Goal: Book appointment/travel/reservation

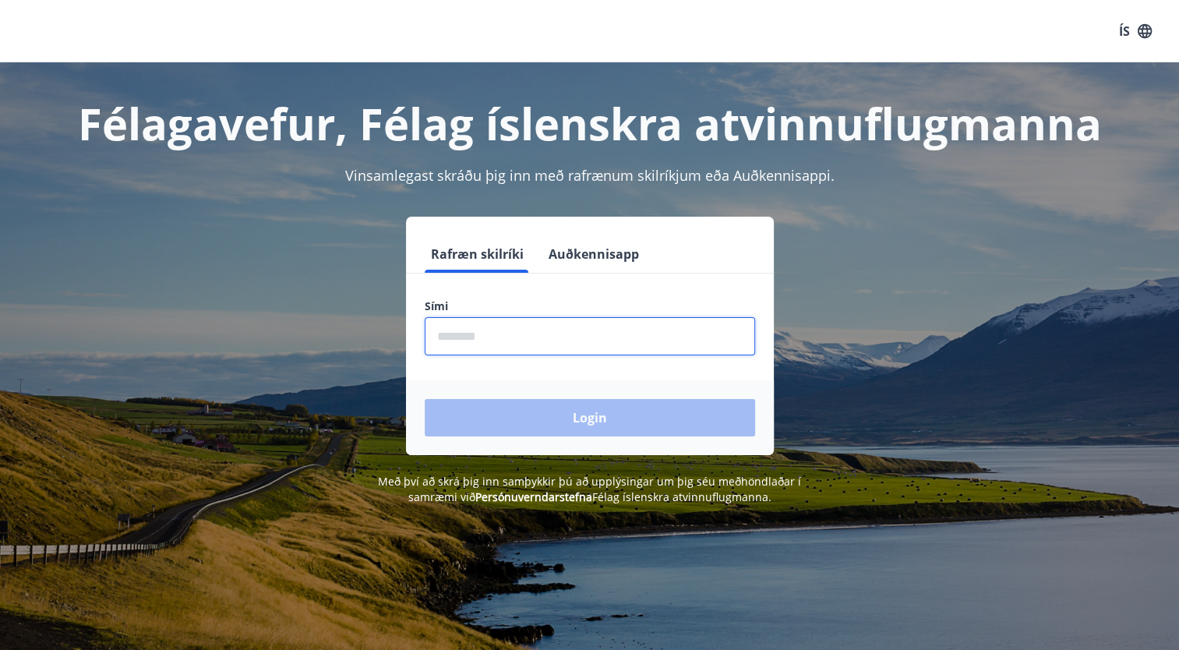
click at [483, 340] on input "phone" at bounding box center [590, 336] width 330 height 38
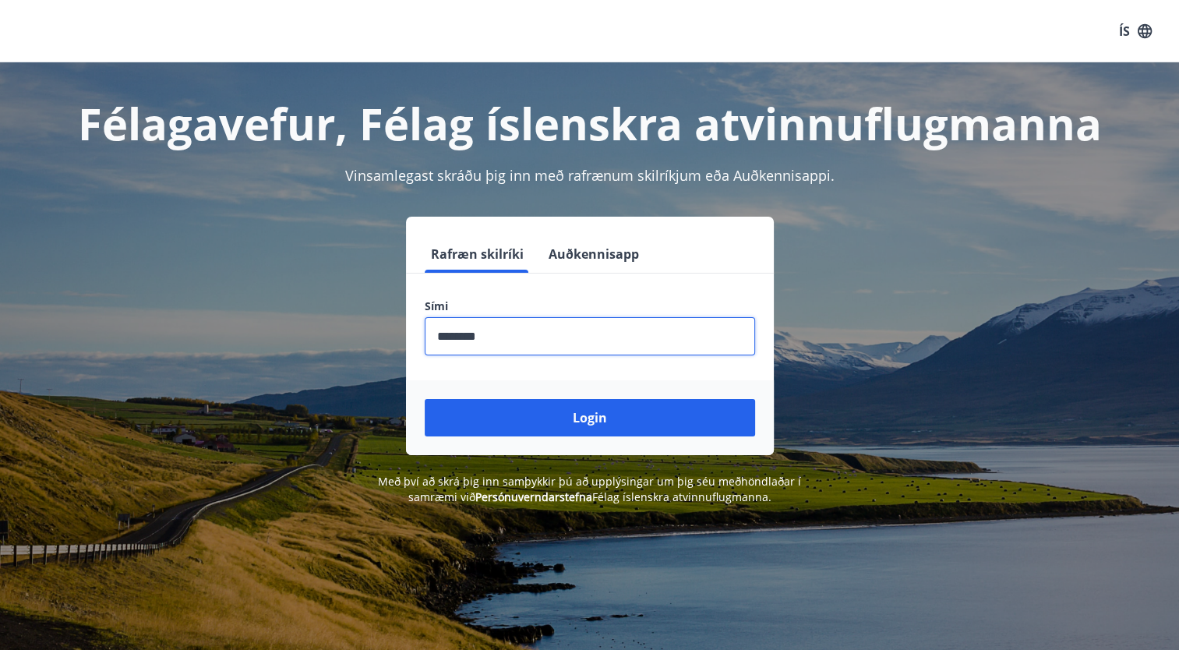
type input "********"
click at [425, 399] on button "Login" at bounding box center [590, 417] width 330 height 37
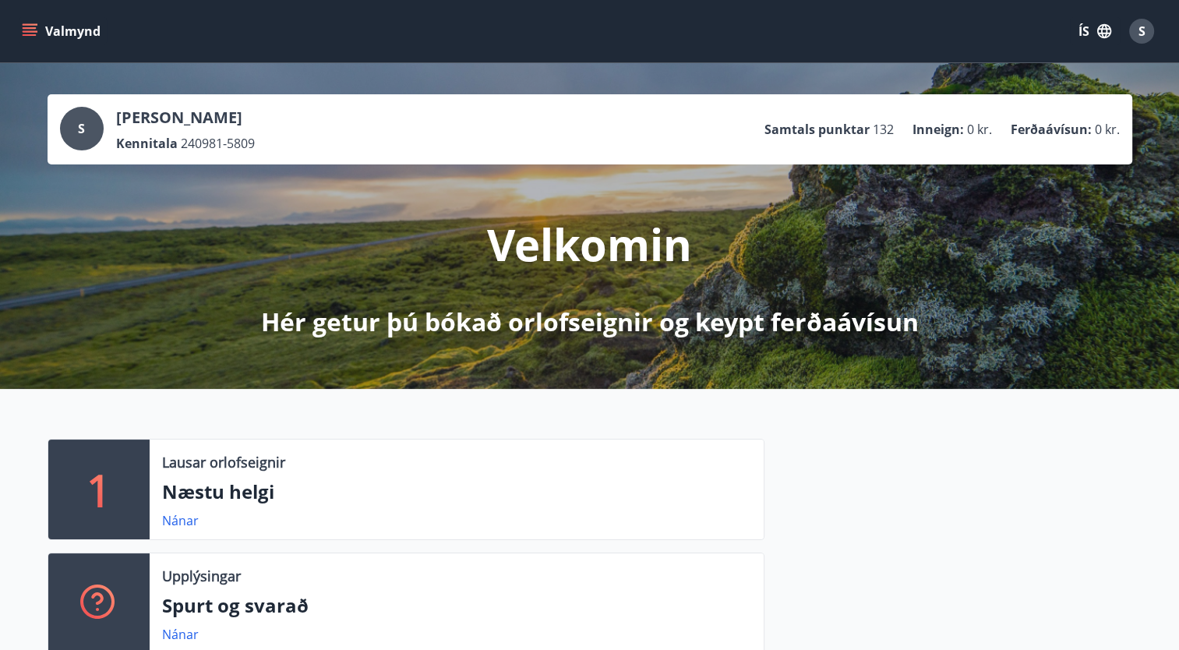
click at [22, 30] on icon "menu" at bounding box center [30, 31] width 16 height 16
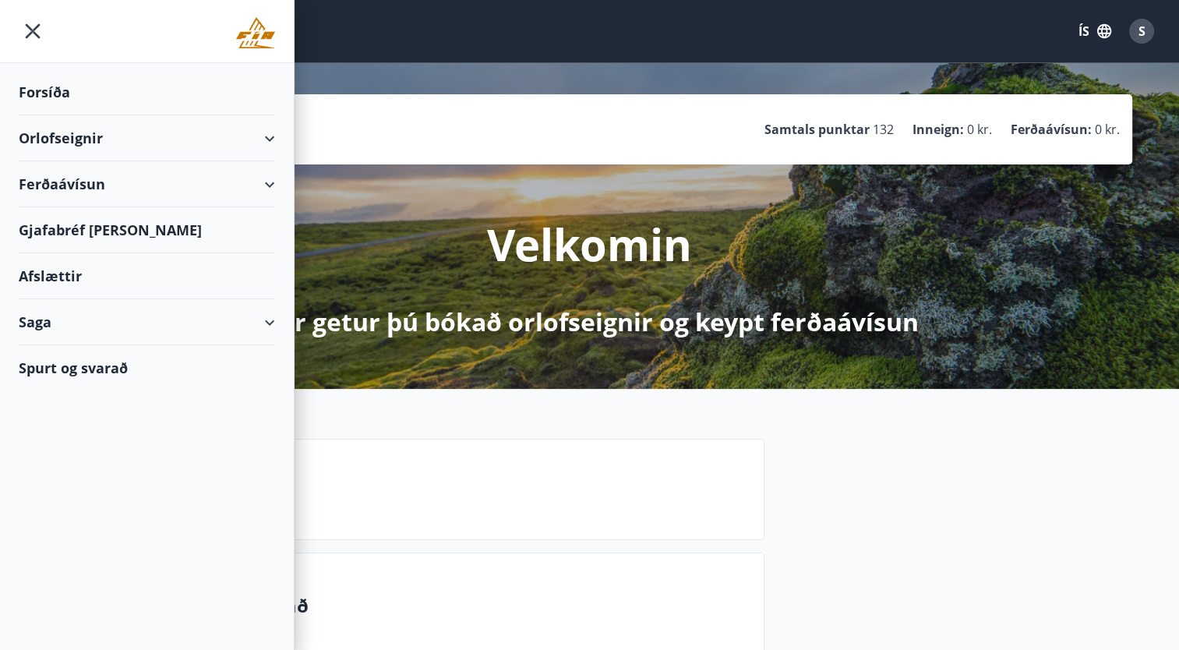
click at [275, 139] on icon at bounding box center [269, 138] width 19 height 19
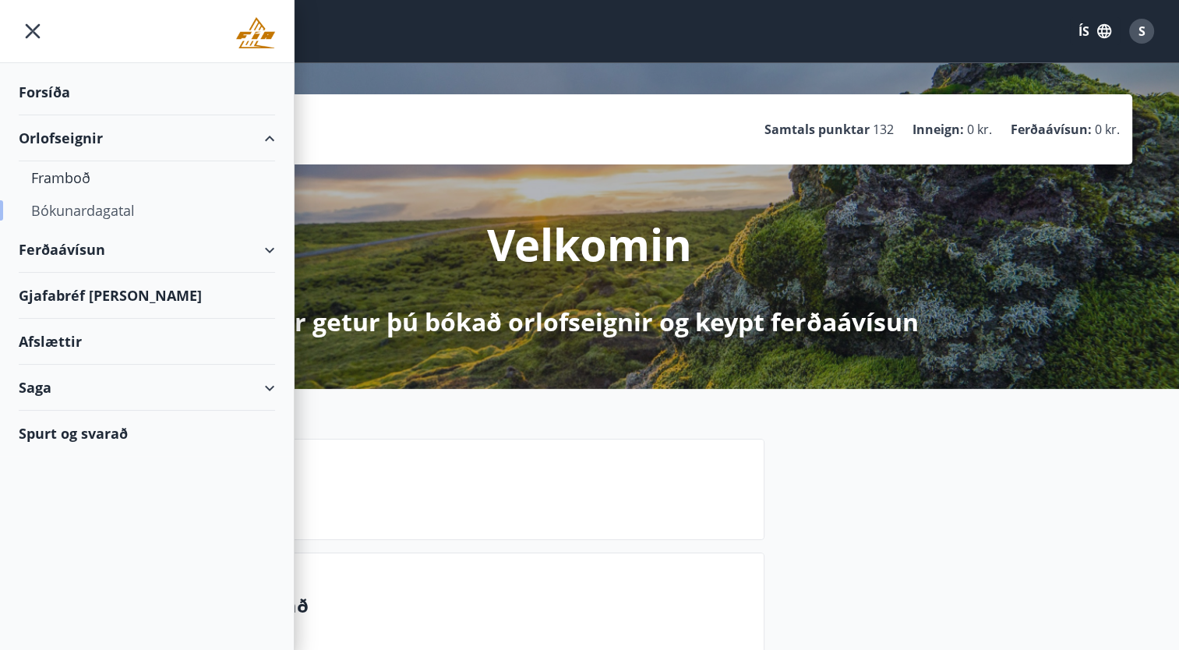
click at [94, 211] on div "Bókunardagatal" at bounding box center [146, 210] width 231 height 33
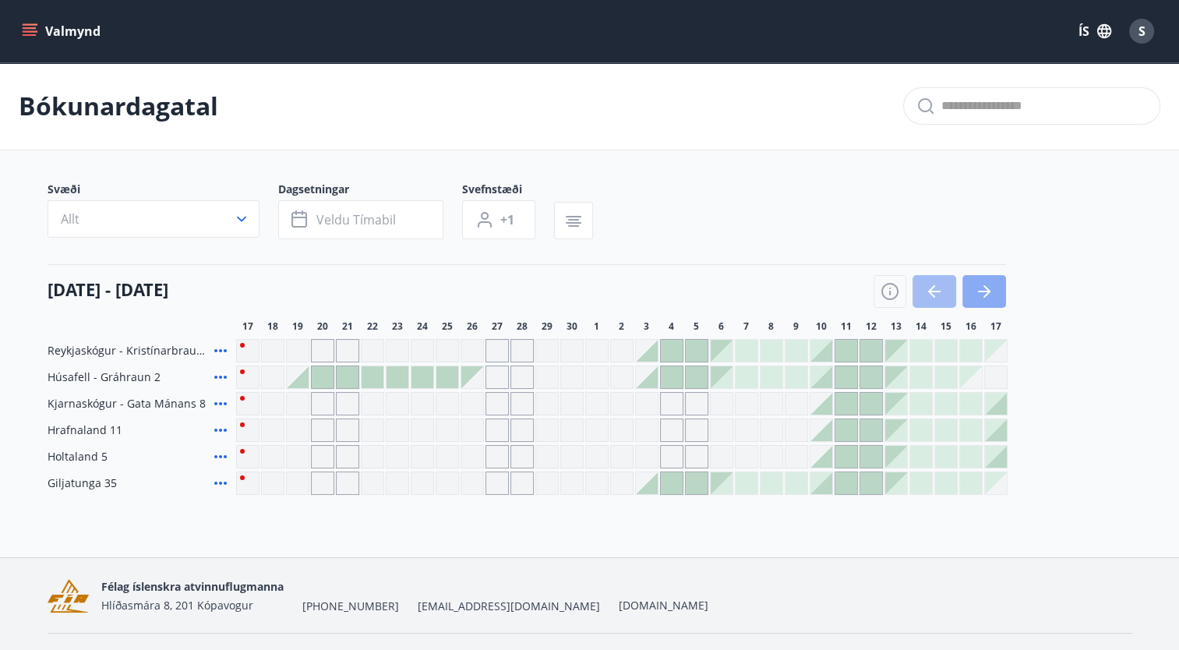
click at [1000, 284] on button "button" at bounding box center [984, 291] width 44 height 33
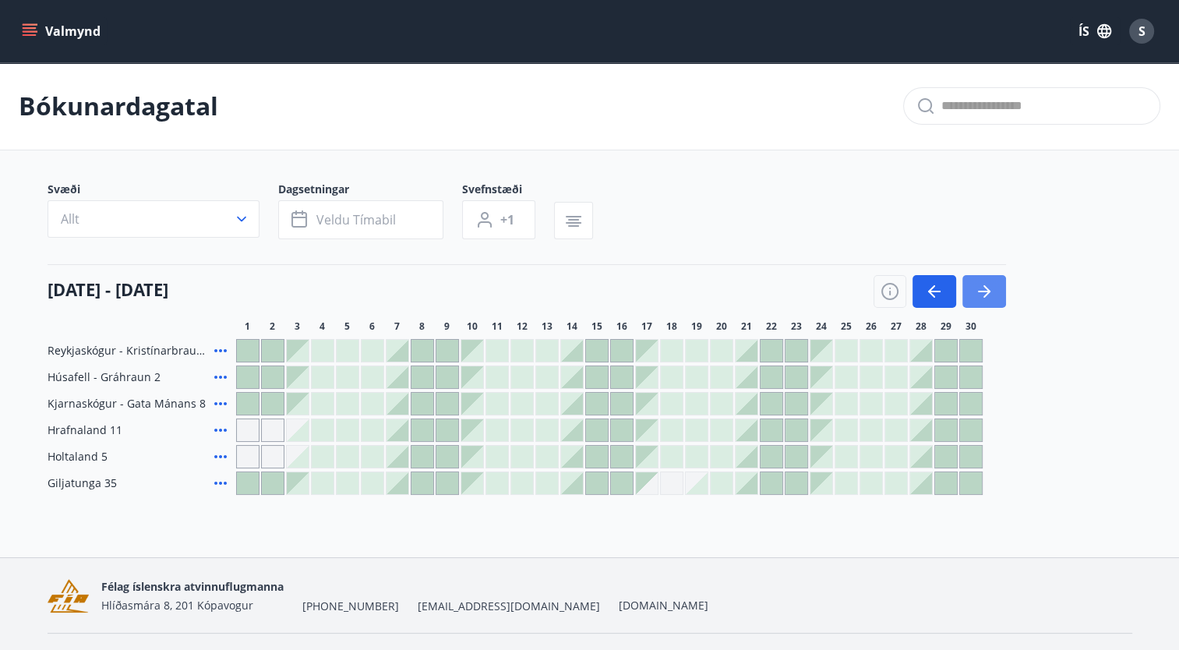
click at [986, 279] on button "button" at bounding box center [984, 291] width 44 height 33
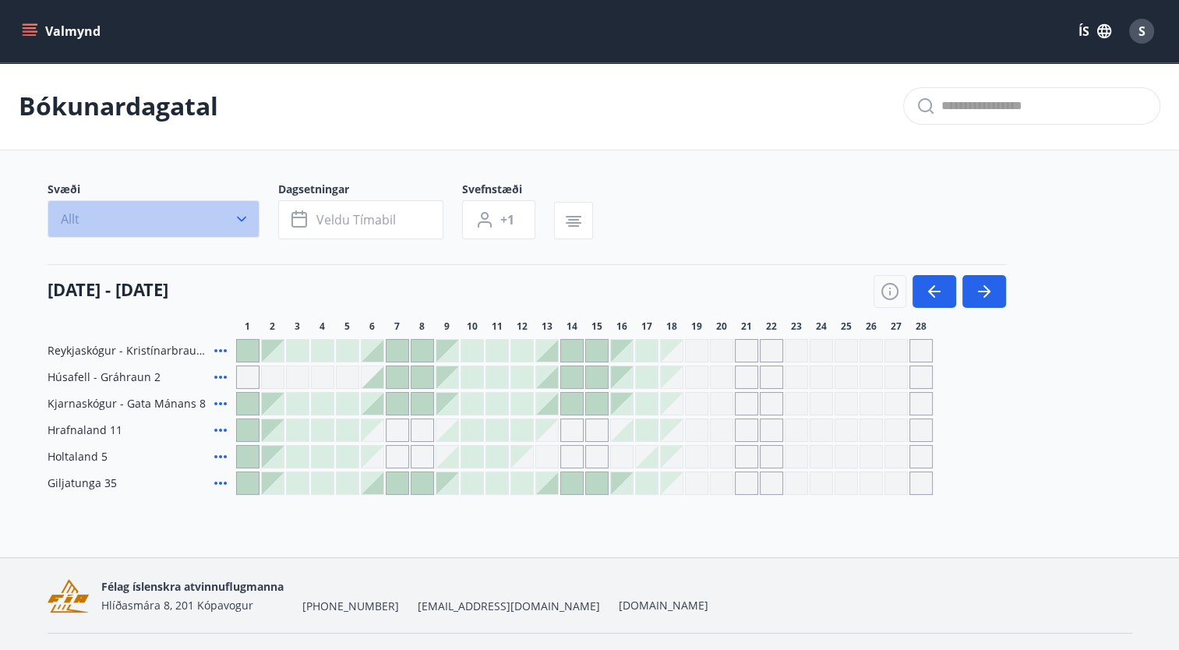
click at [240, 226] on icon "button" at bounding box center [242, 219] width 16 height 16
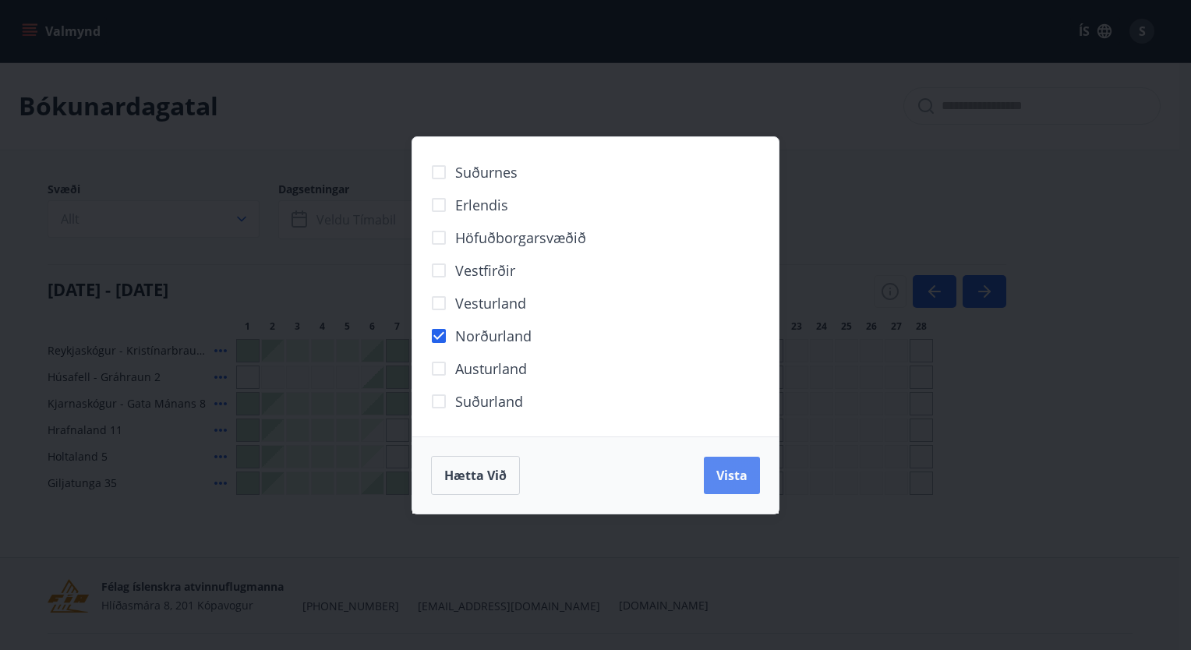
click at [739, 489] on button "Vista" at bounding box center [732, 475] width 56 height 37
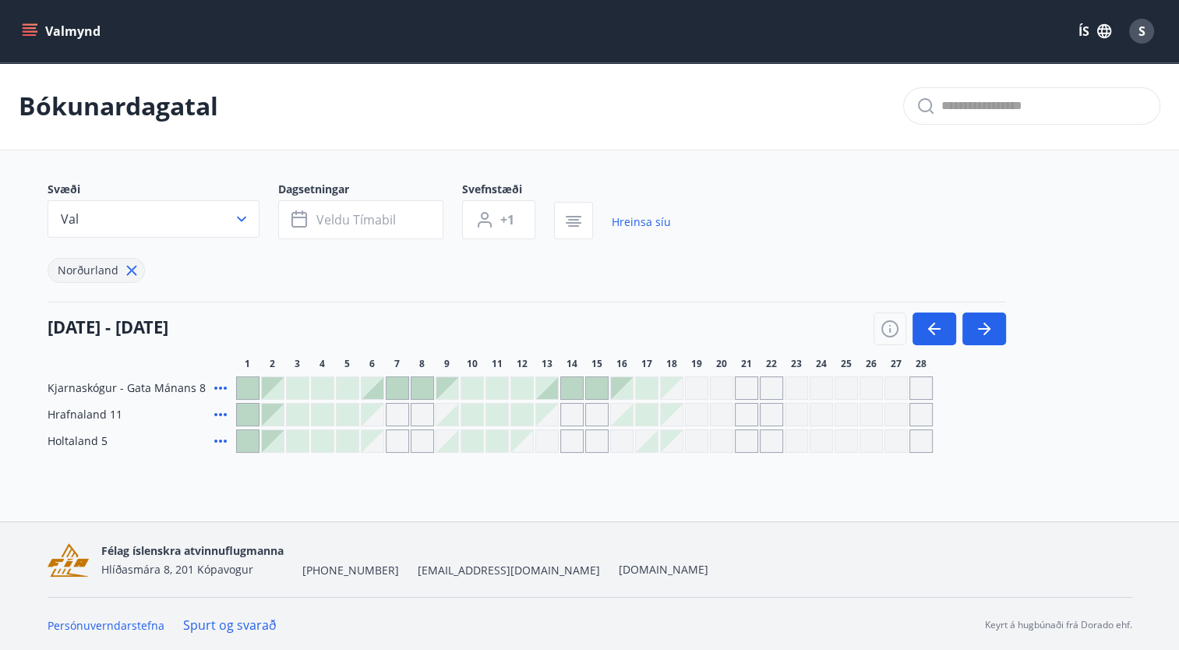
scroll to position [2, 0]
click at [453, 418] on div at bounding box center [447, 413] width 22 height 22
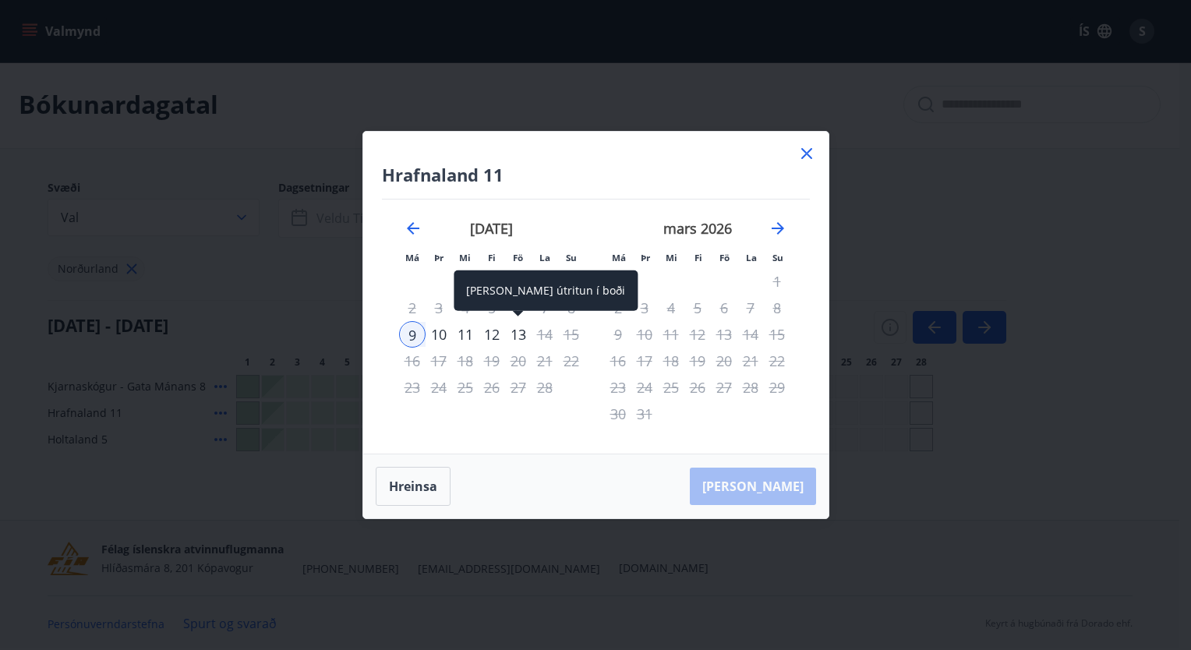
click at [523, 329] on div "13" at bounding box center [518, 334] width 26 height 26
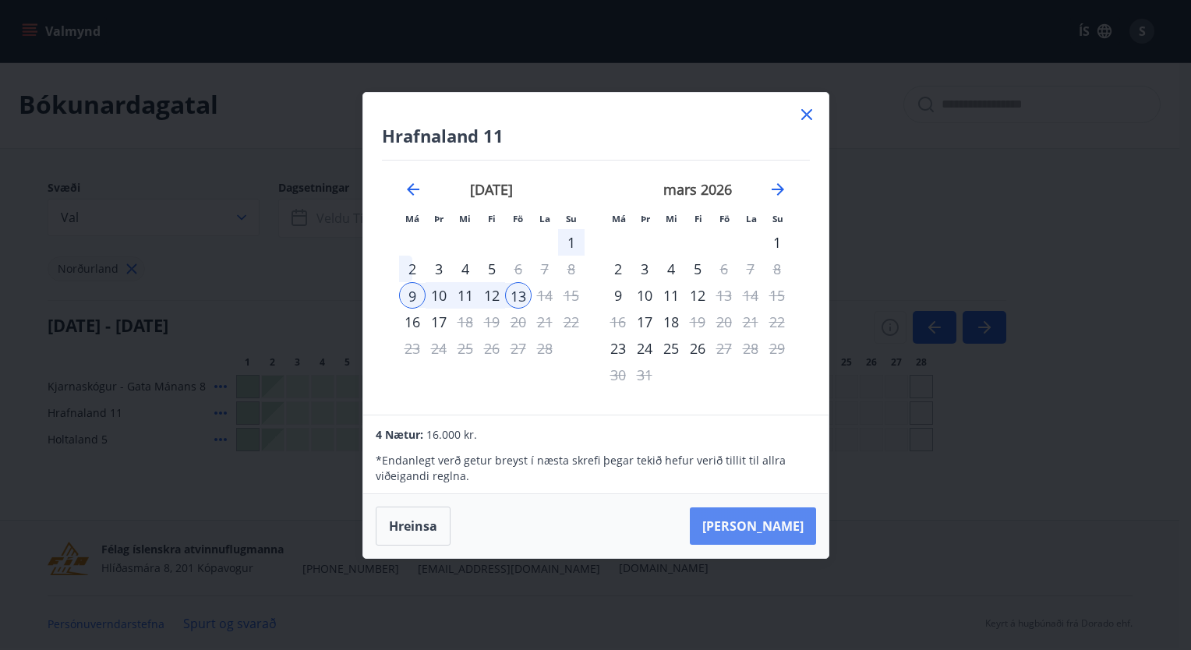
click at [764, 520] on button "Taka Frá" at bounding box center [753, 525] width 126 height 37
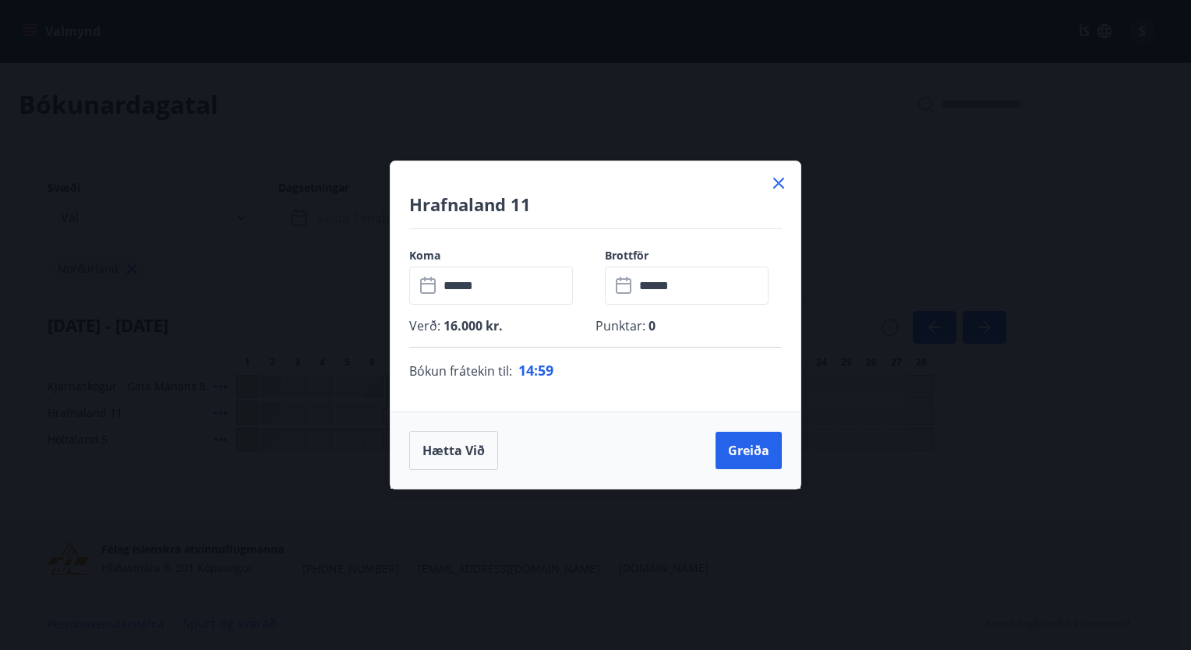
click at [779, 182] on icon at bounding box center [778, 183] width 11 height 11
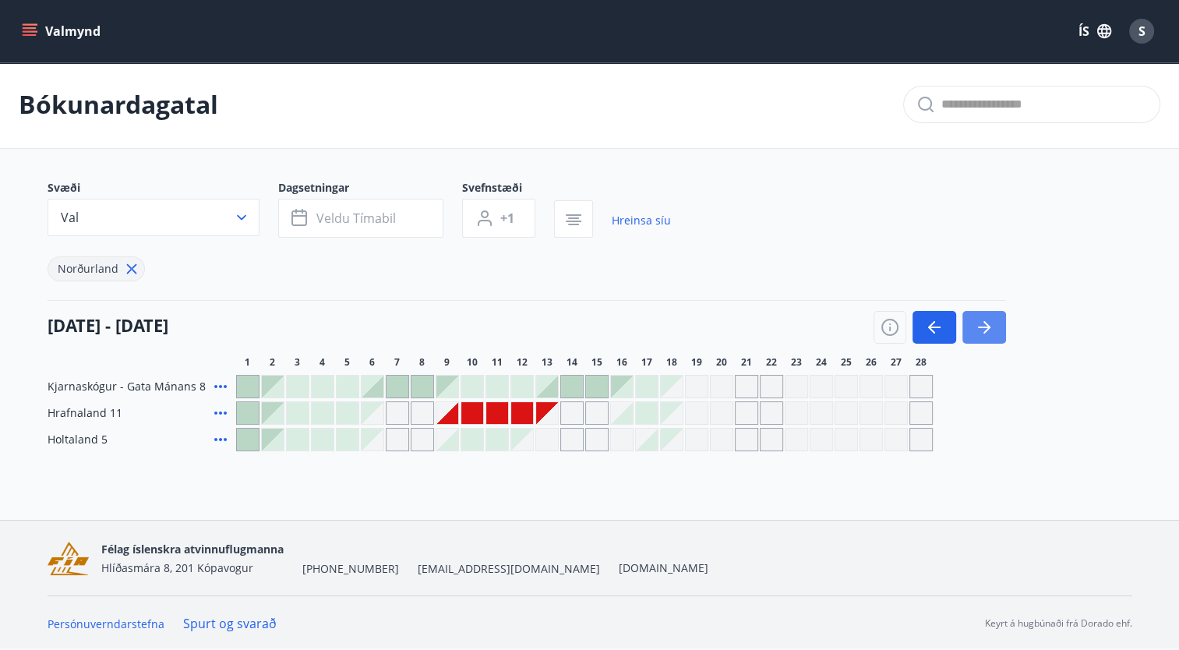
click at [975, 330] on icon "button" at bounding box center [984, 327] width 19 height 19
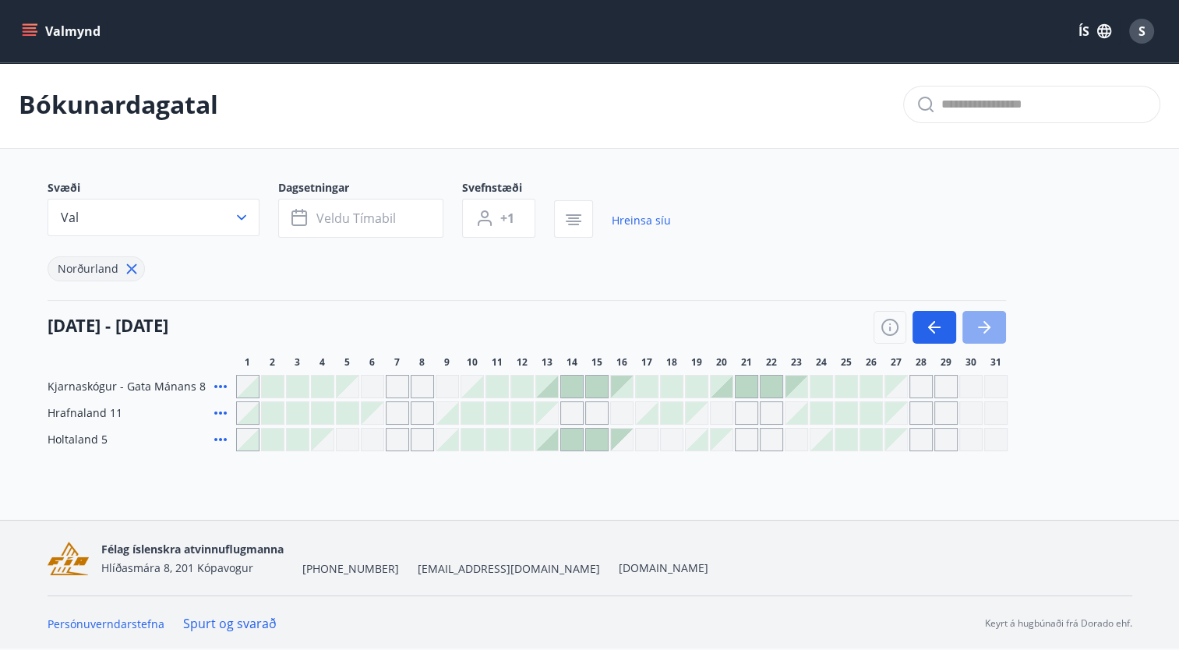
click at [975, 330] on icon "button" at bounding box center [984, 327] width 19 height 19
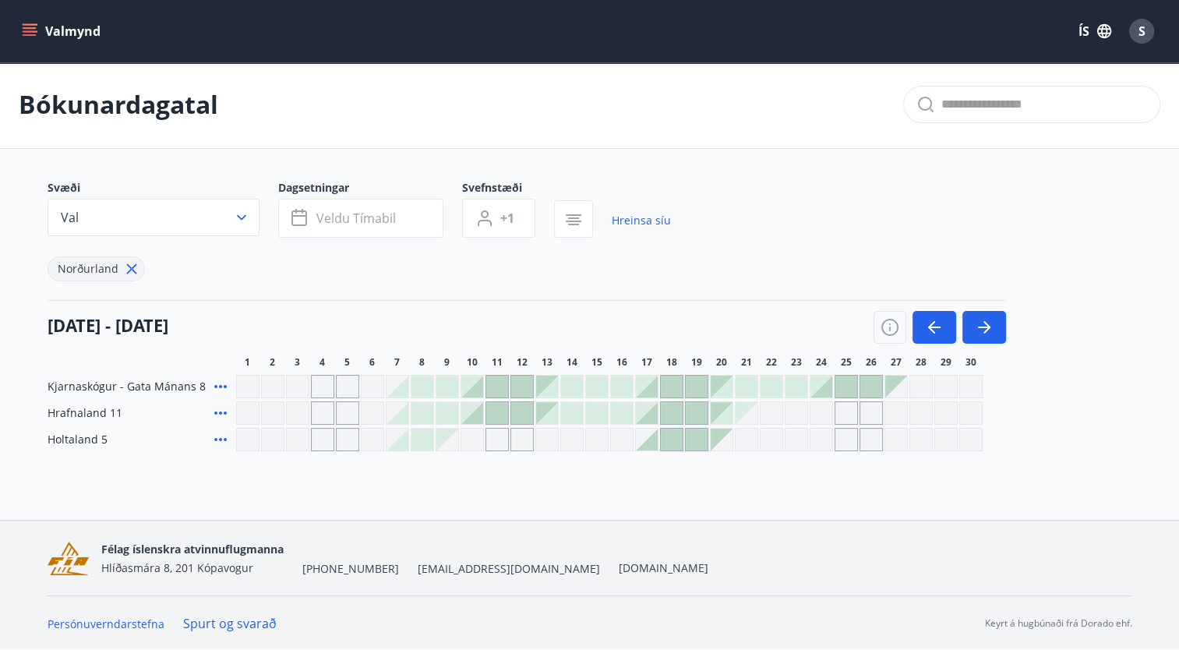
click at [481, 411] on div at bounding box center [472, 413] width 22 height 22
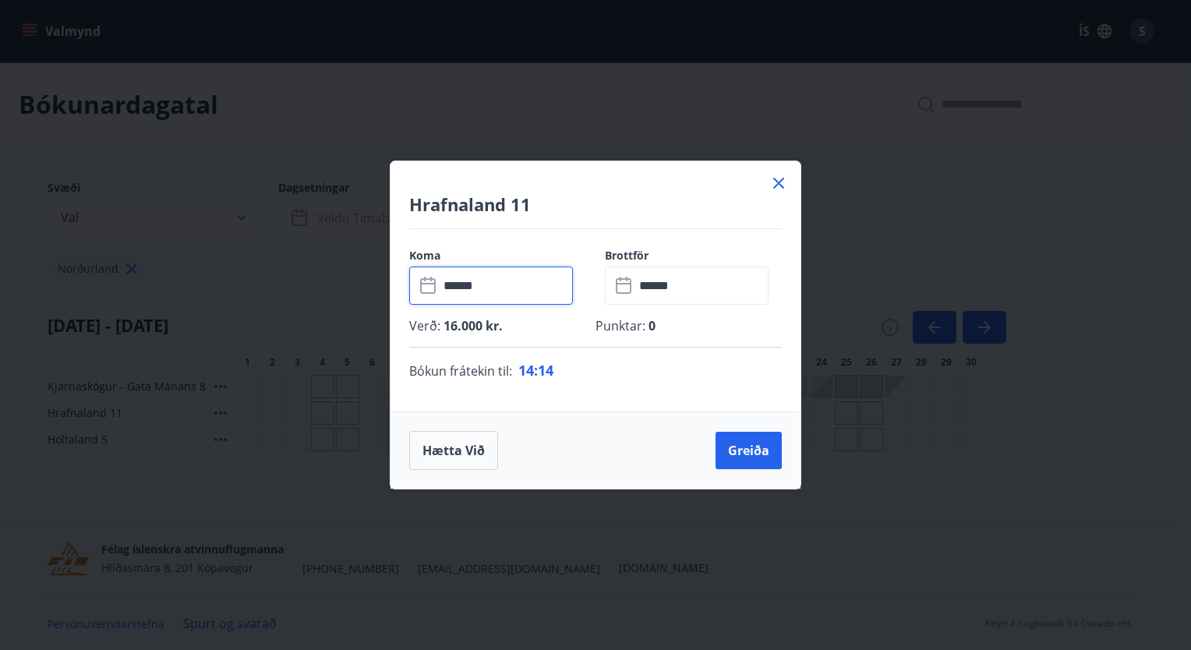
click at [492, 284] on input "******" at bounding box center [506, 285] width 134 height 38
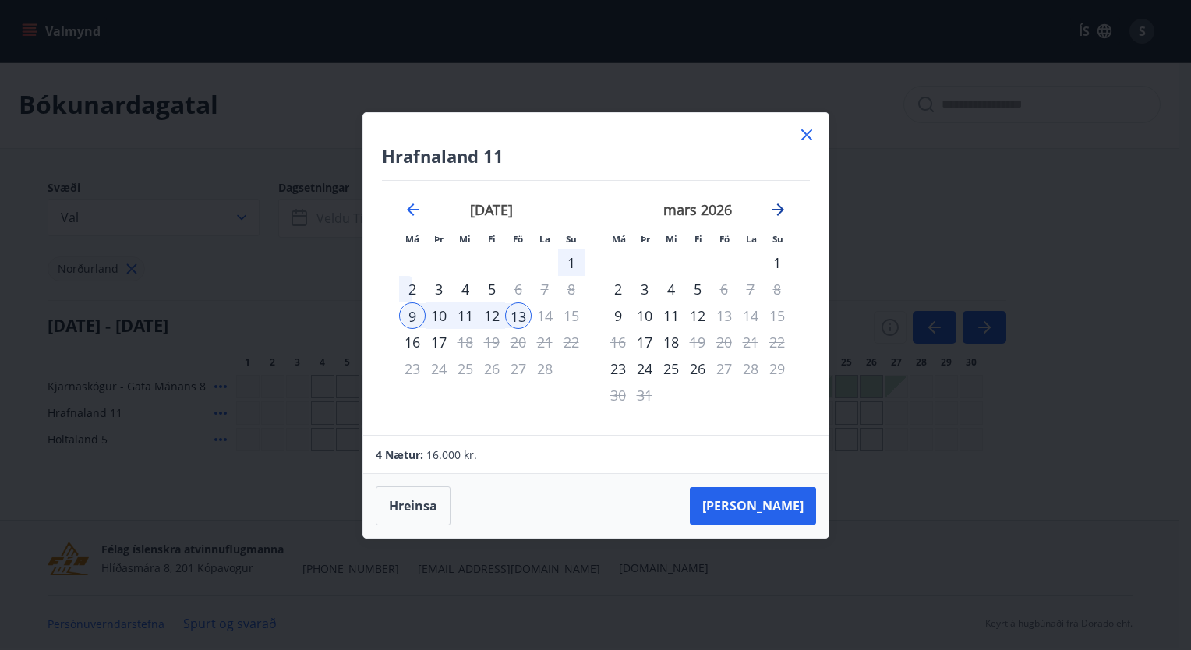
click at [776, 213] on icon "Move forward to switch to the next month." at bounding box center [777, 209] width 19 height 19
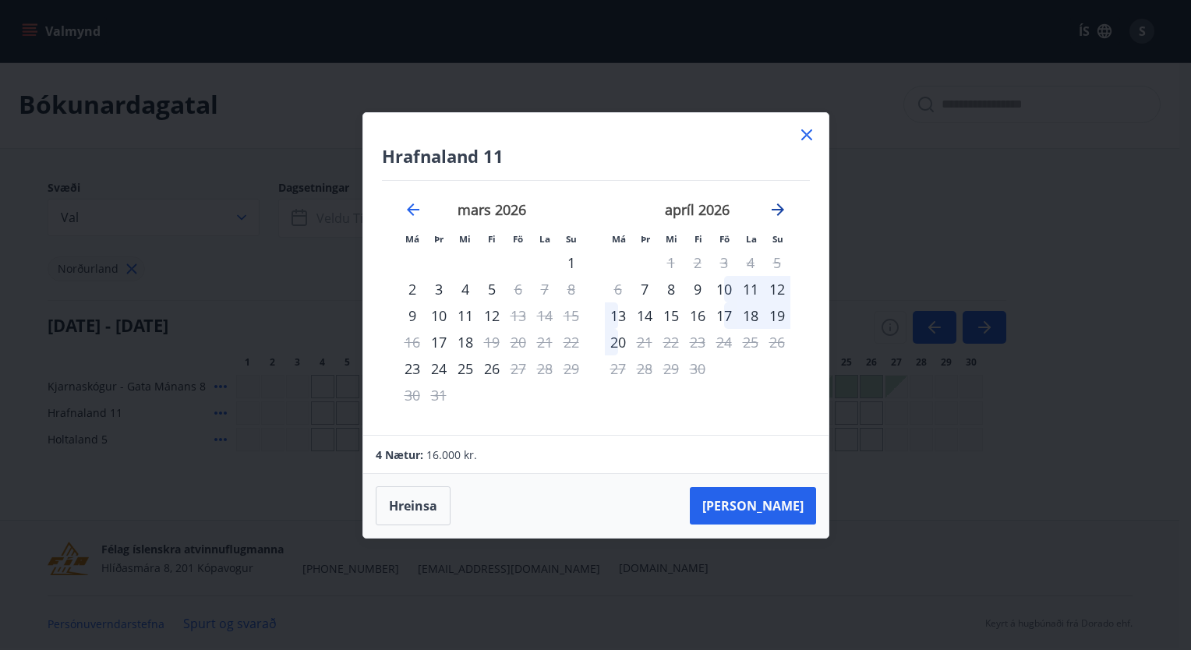
click at [776, 213] on icon "Move forward to switch to the next month." at bounding box center [777, 209] width 19 height 19
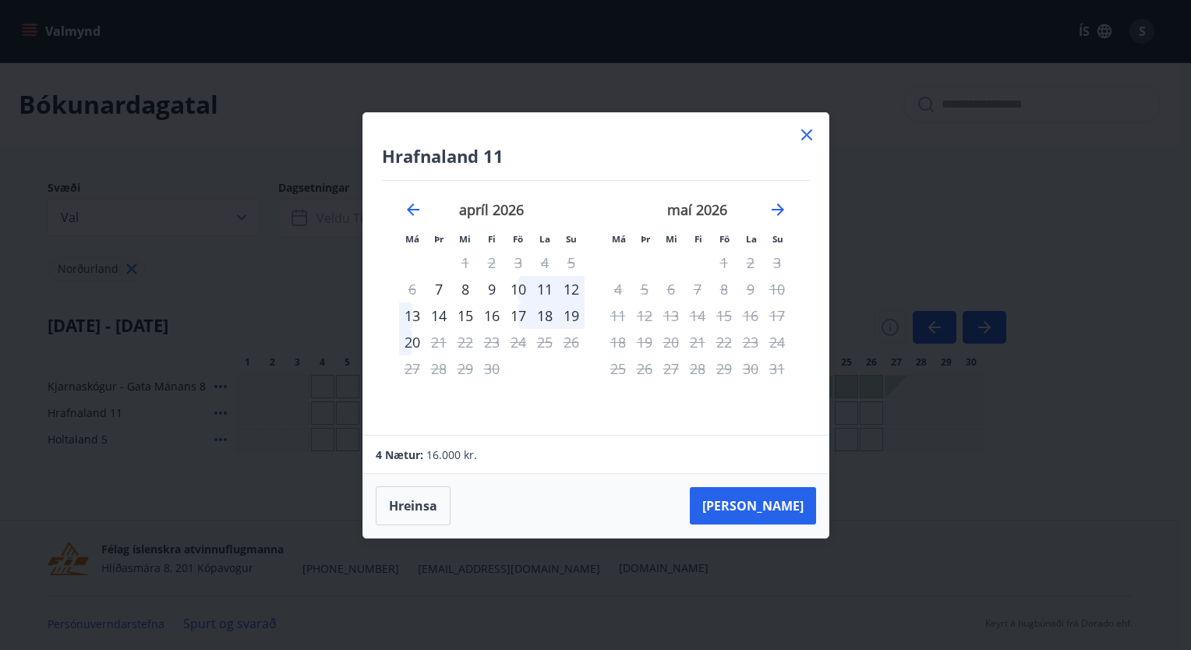
click at [519, 289] on div "10" at bounding box center [518, 289] width 26 height 26
click at [520, 287] on div "10" at bounding box center [518, 289] width 26 height 26
click at [411, 314] on div "13" at bounding box center [412, 315] width 26 height 26
click at [778, 511] on button "Taka Frá" at bounding box center [753, 505] width 126 height 37
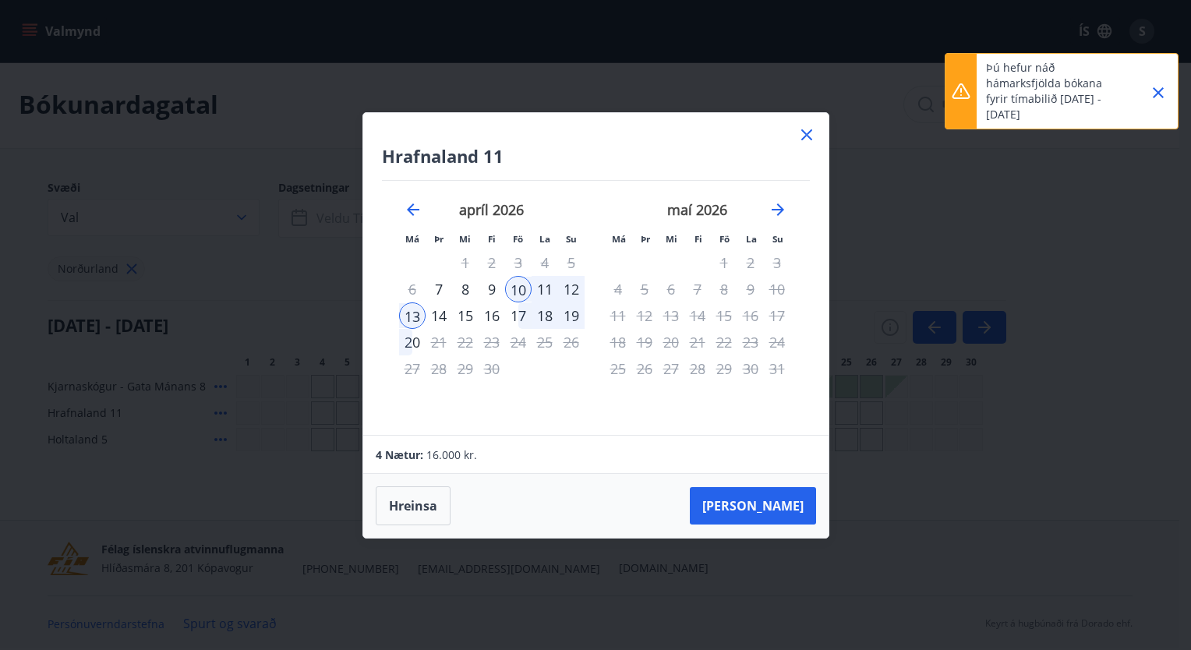
click at [1159, 88] on icon "Close" at bounding box center [1157, 92] width 19 height 19
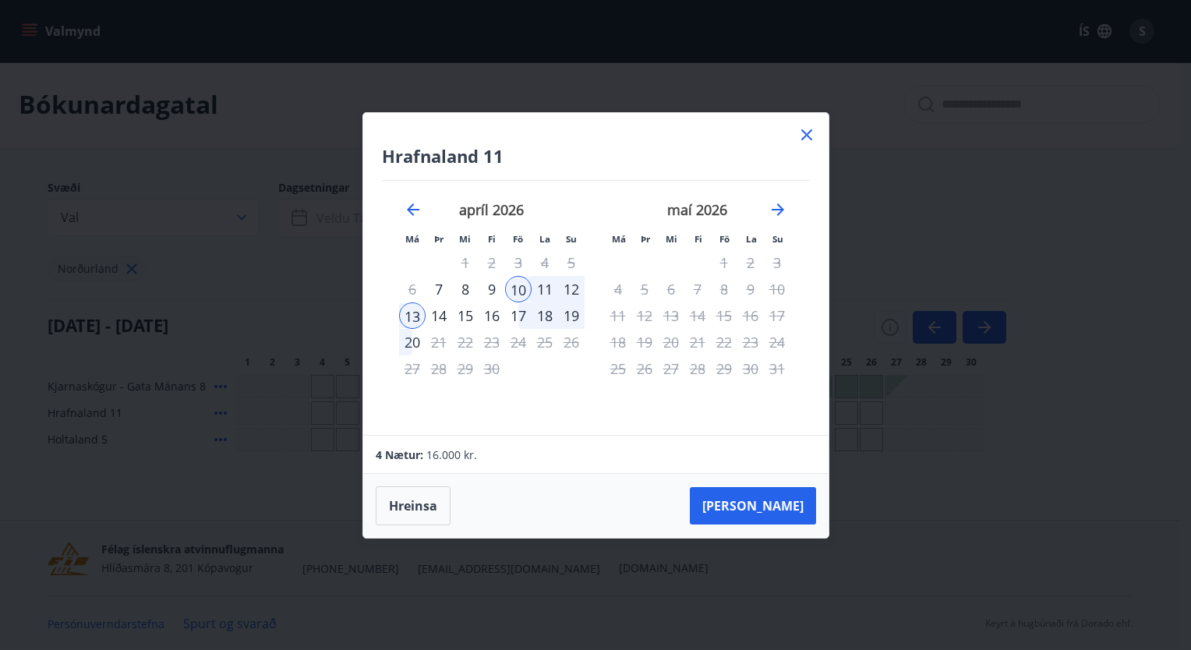
click at [814, 132] on icon at bounding box center [806, 134] width 19 height 19
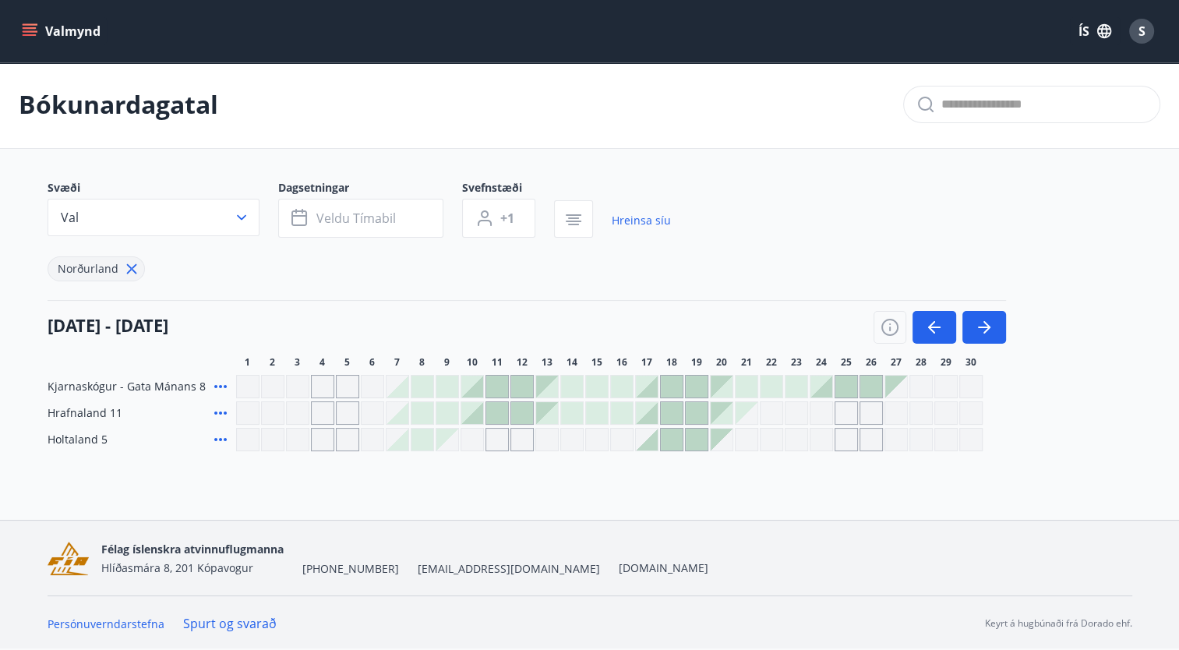
scroll to position [0, 0]
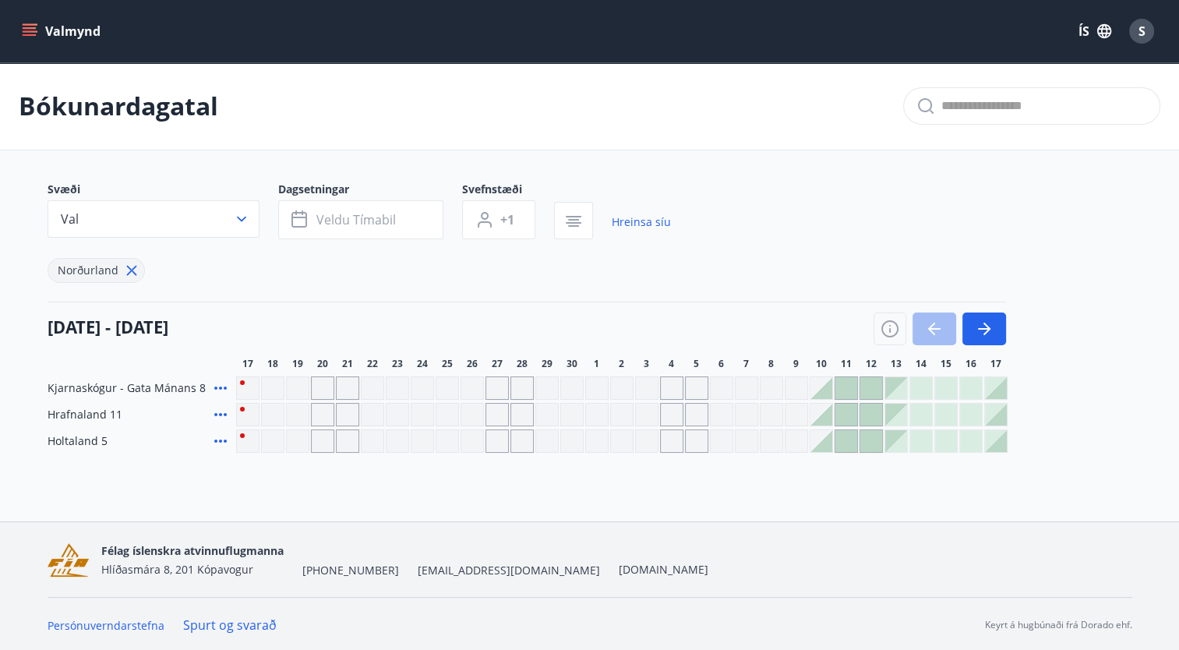
click at [224, 413] on icon at bounding box center [220, 414] width 12 height 3
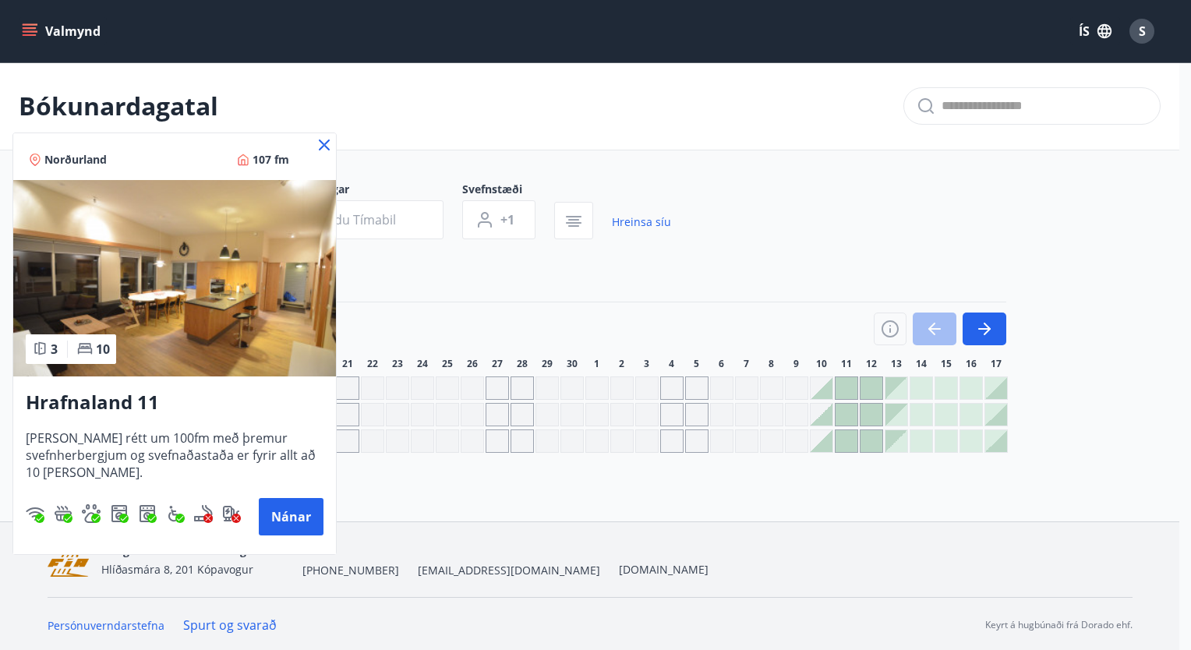
click at [323, 146] on icon at bounding box center [324, 145] width 19 height 19
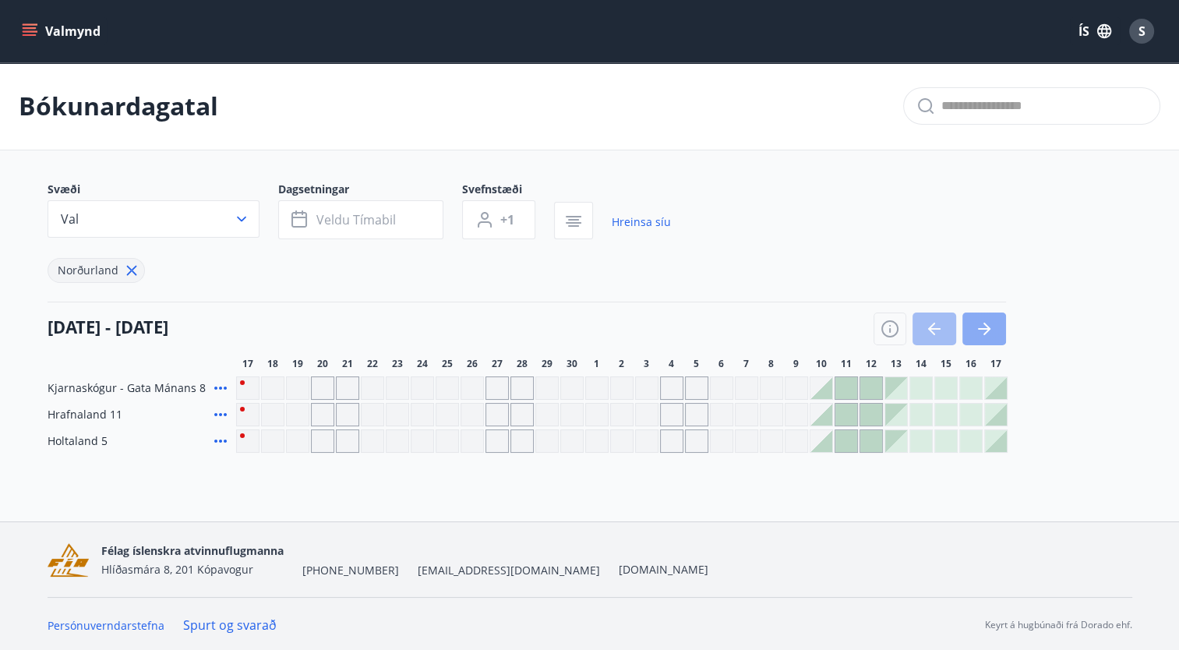
click at [989, 326] on icon "button" at bounding box center [984, 328] width 19 height 19
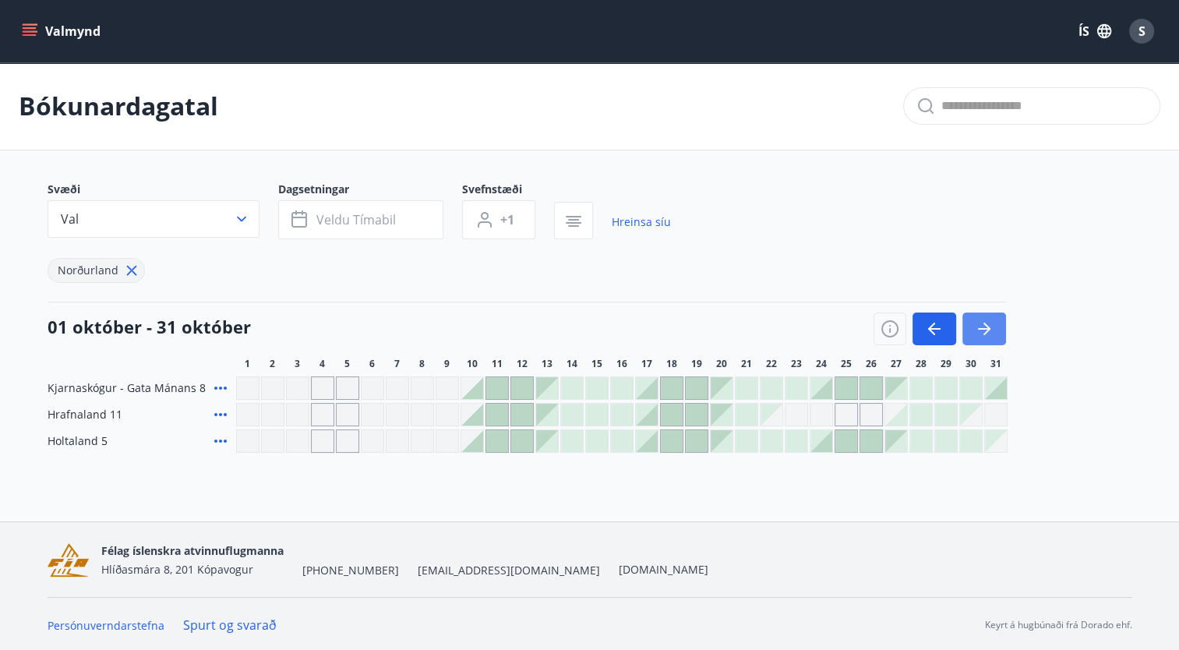
click at [989, 326] on icon "button" at bounding box center [984, 328] width 19 height 19
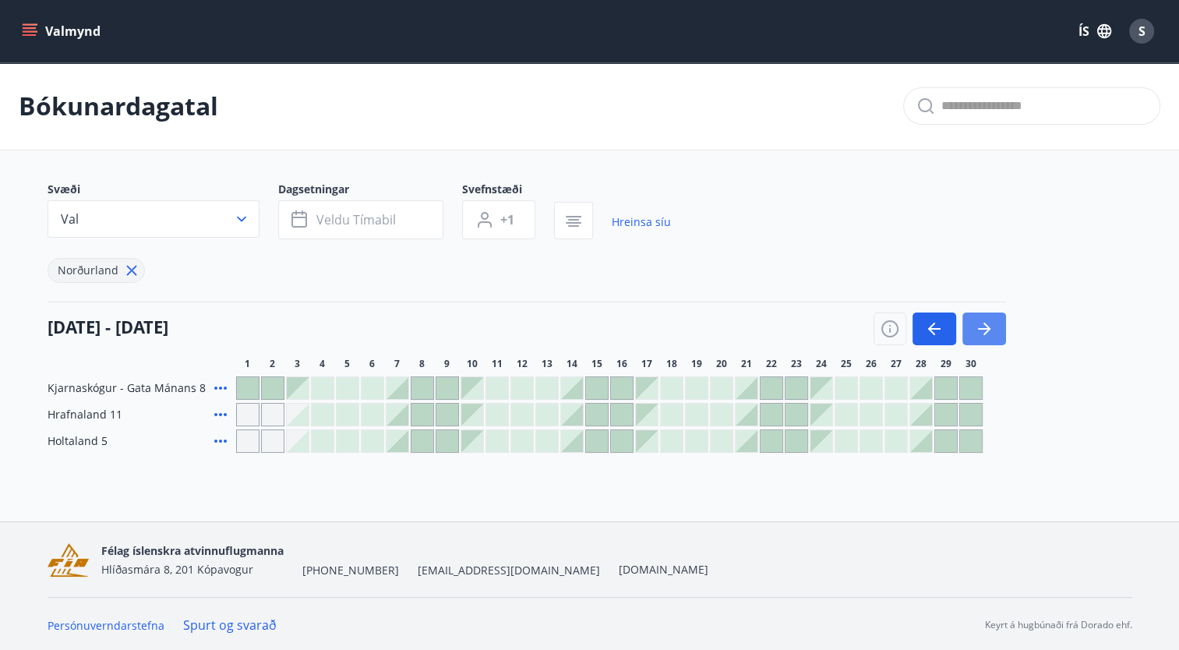
click at [989, 326] on icon "button" at bounding box center [984, 328] width 19 height 19
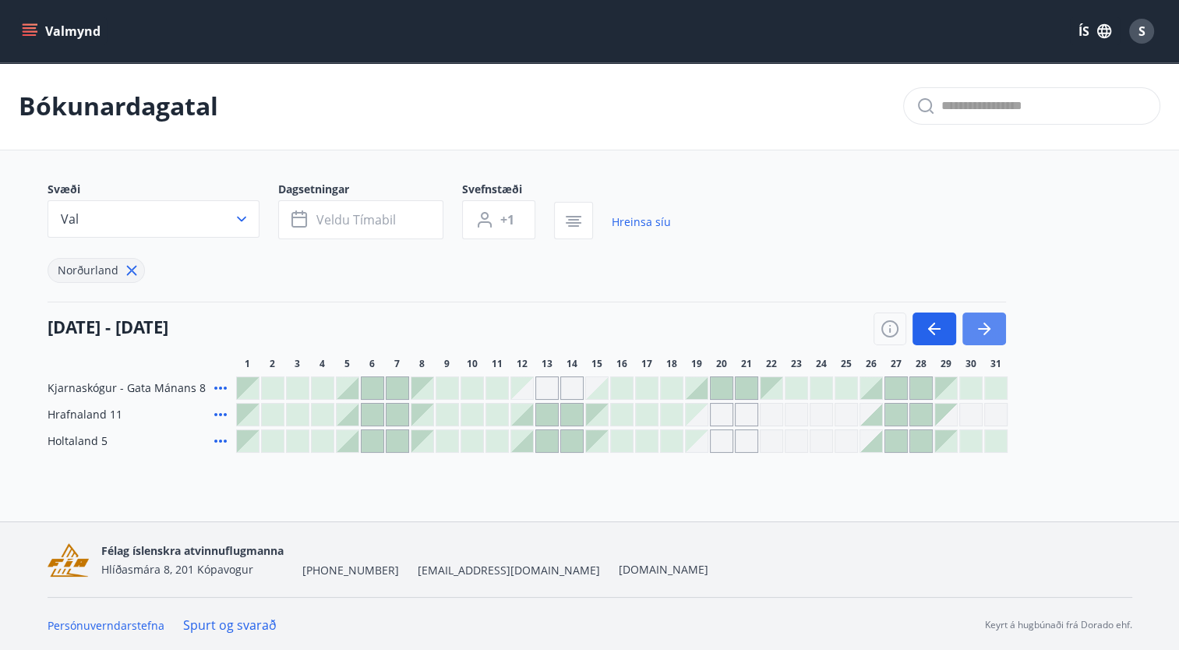
click at [989, 326] on icon "button" at bounding box center [984, 328] width 19 height 19
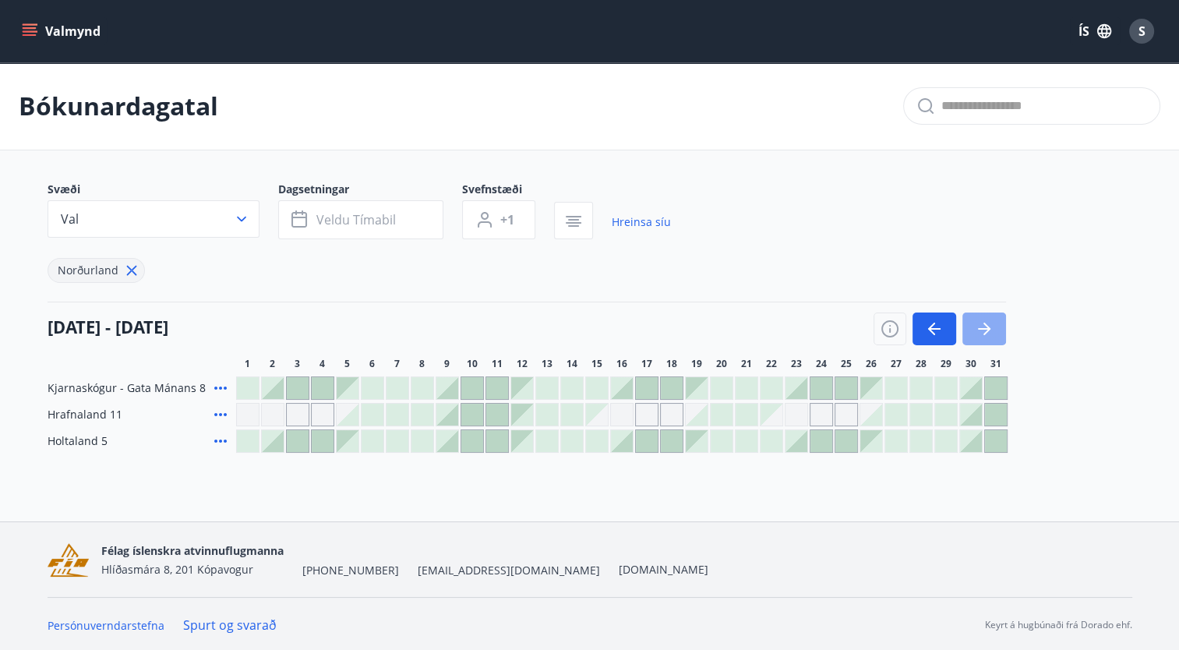
click at [989, 326] on icon "button" at bounding box center [984, 328] width 19 height 19
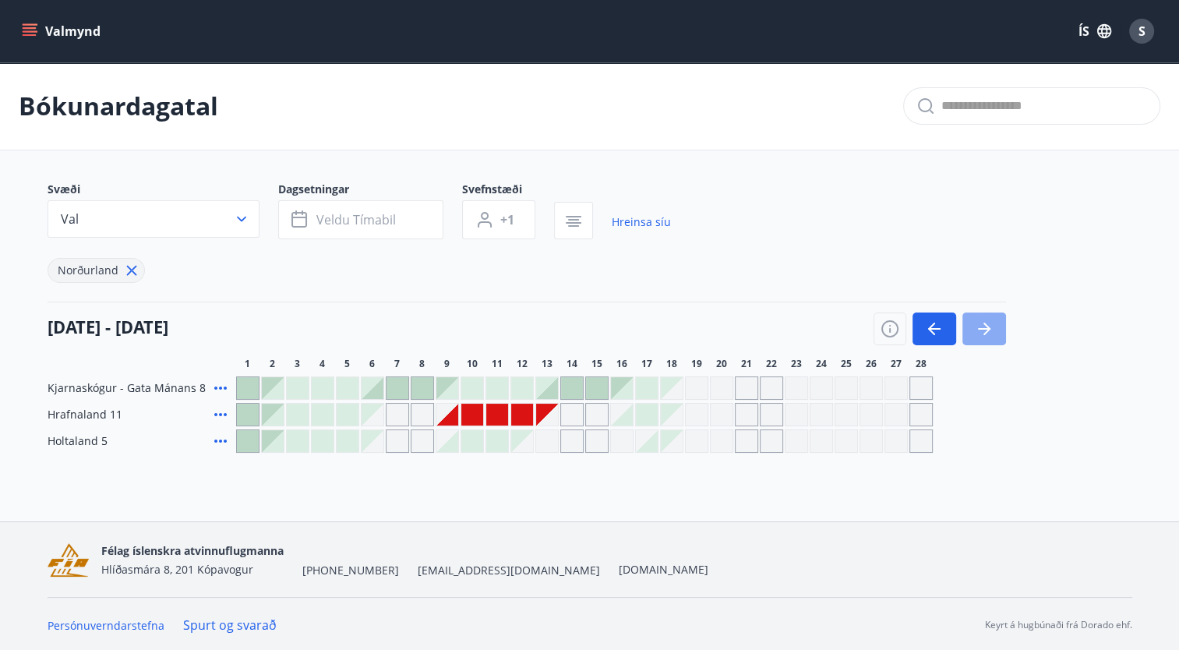
click at [989, 326] on icon "button" at bounding box center [984, 328] width 19 height 19
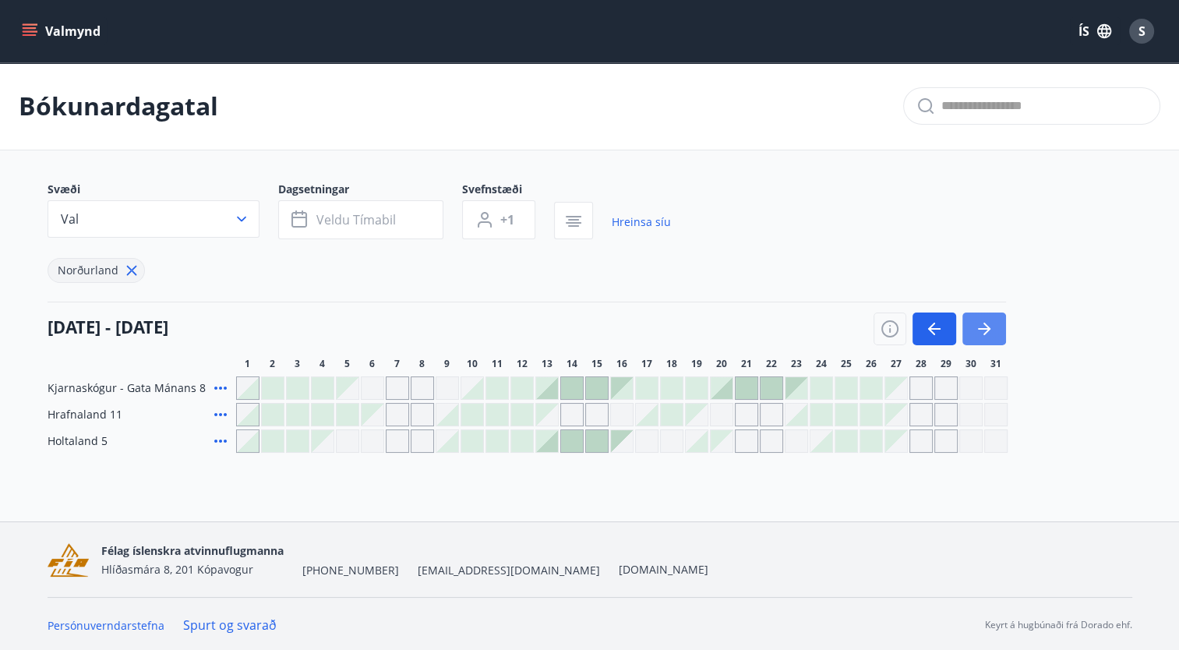
click at [989, 326] on icon "button" at bounding box center [984, 328] width 19 height 19
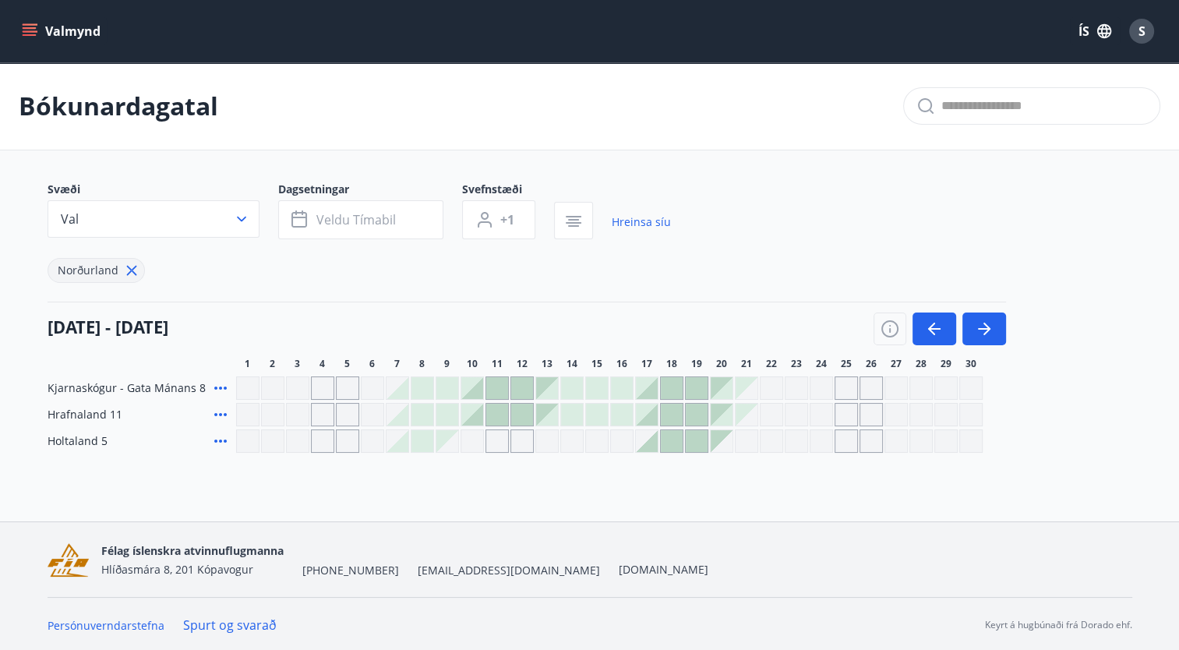
click at [475, 418] on div at bounding box center [472, 415] width 22 height 22
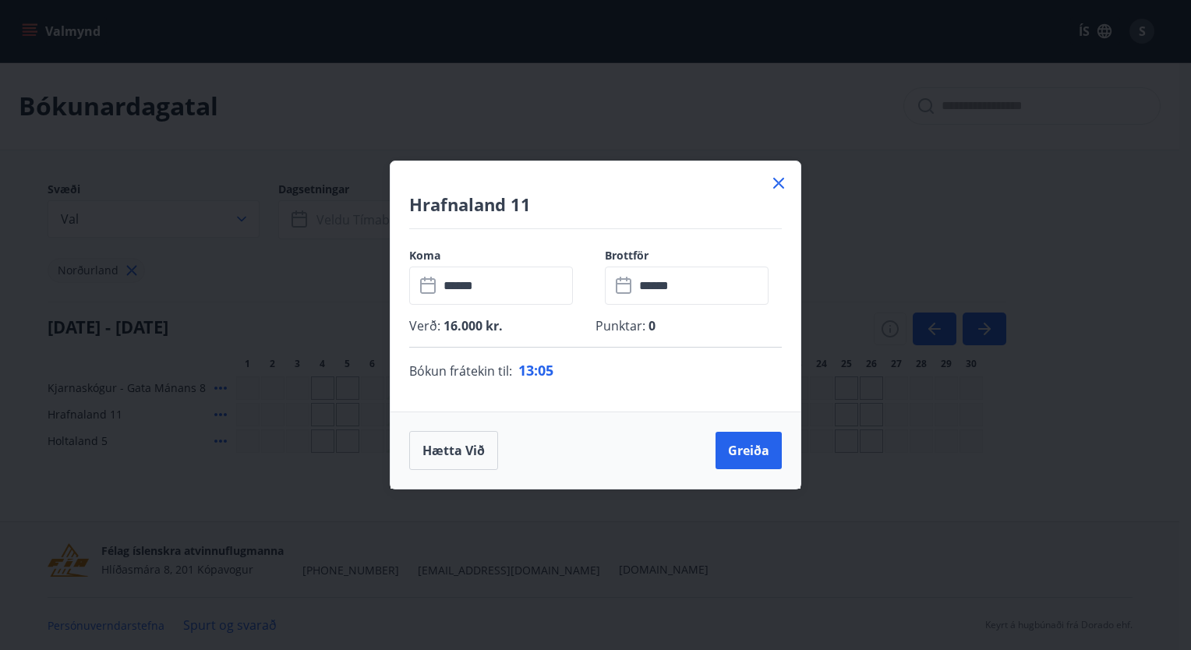
click at [524, 288] on input "******" at bounding box center [506, 285] width 134 height 38
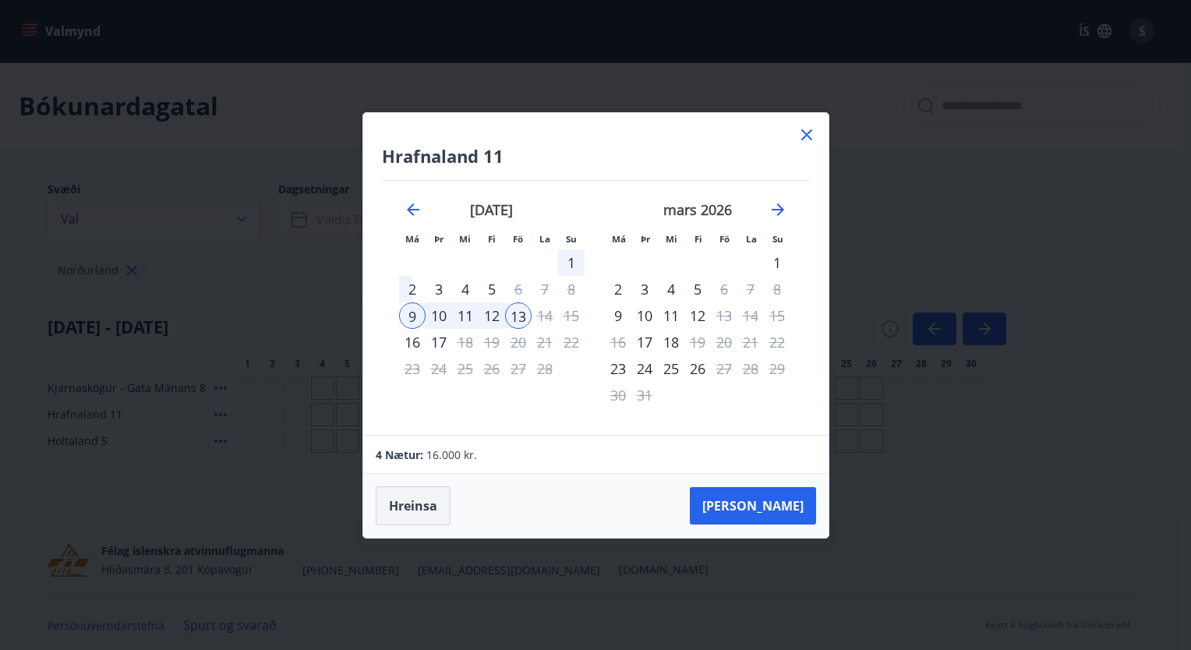
click at [431, 503] on button "Hreinsa" at bounding box center [413, 505] width 75 height 39
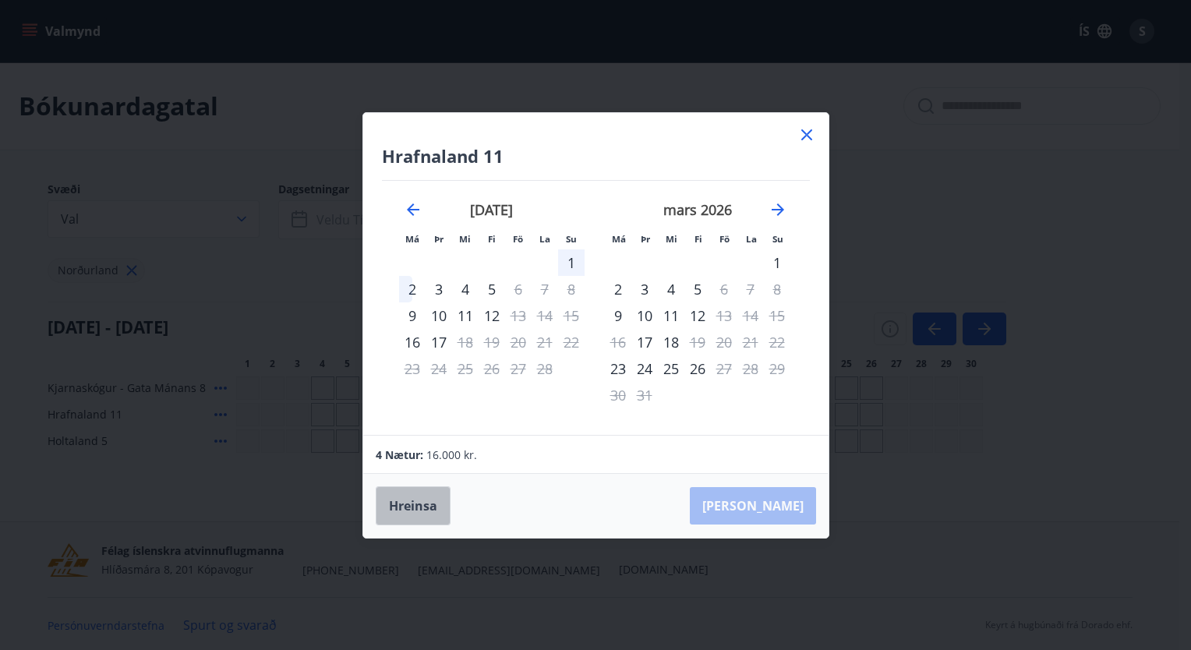
click at [426, 499] on button "Hreinsa" at bounding box center [413, 505] width 75 height 39
click at [410, 212] on icon "Move backward to switch to the previous month." at bounding box center [413, 209] width 12 height 12
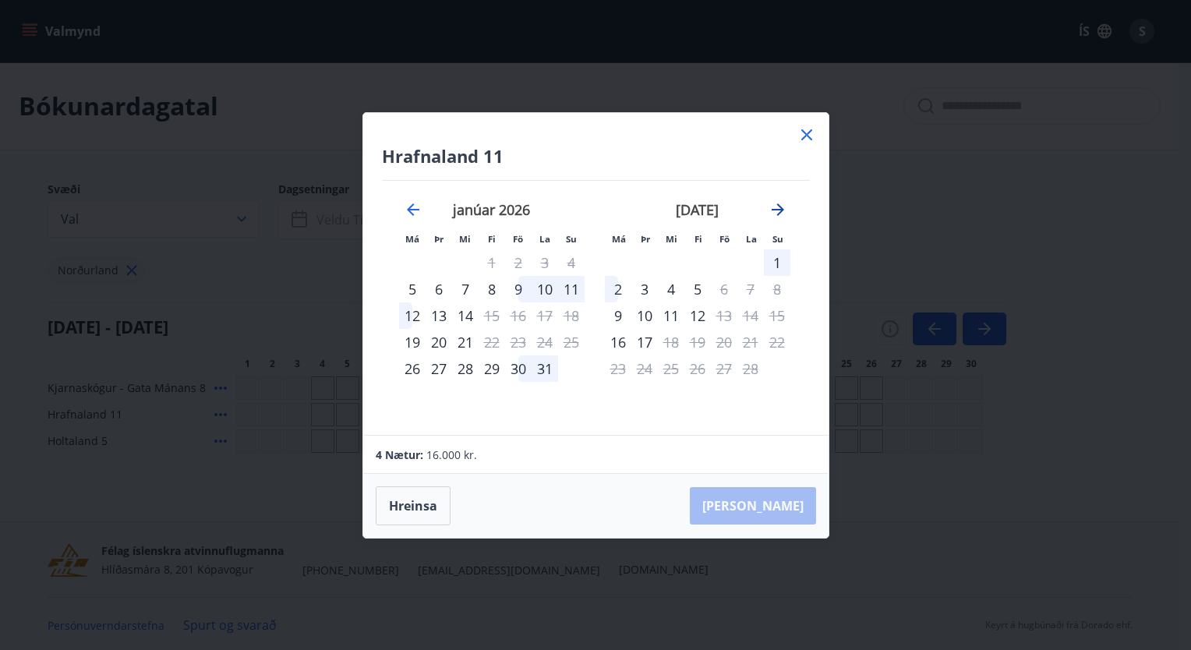
click at [773, 214] on icon "Move forward to switch to the next month." at bounding box center [777, 209] width 19 height 19
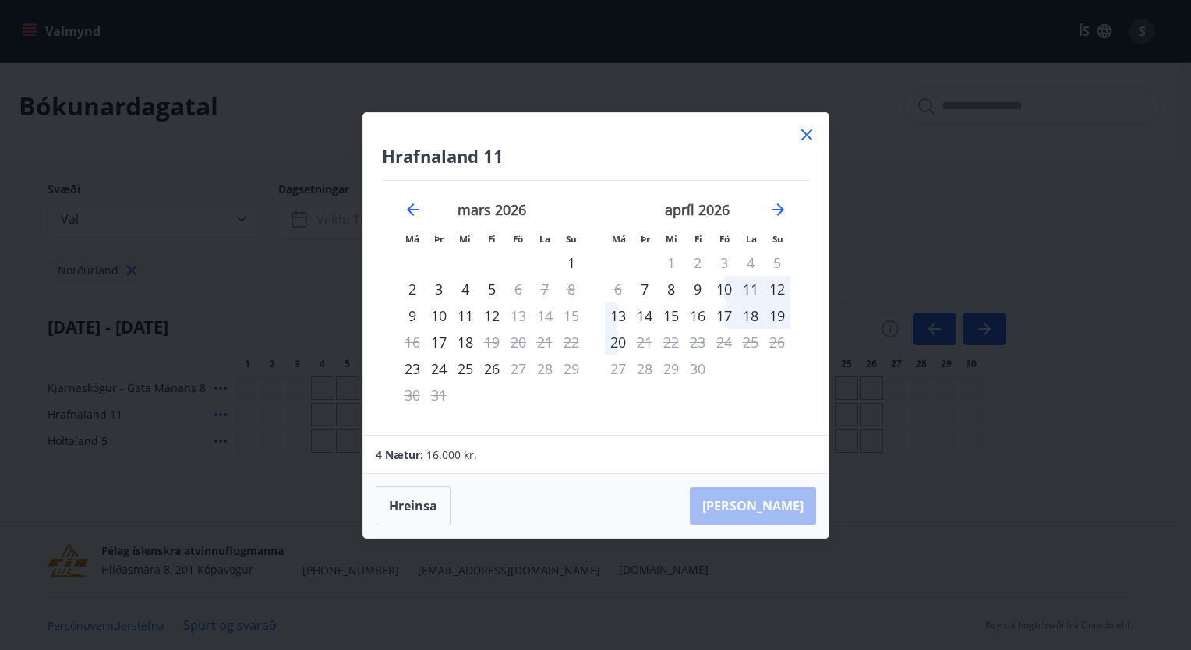
click at [726, 290] on div "10" at bounding box center [724, 289] width 26 height 26
click at [619, 311] on div "13" at bounding box center [618, 315] width 26 height 26
click at [767, 496] on button "Taka Frá" at bounding box center [753, 505] width 126 height 37
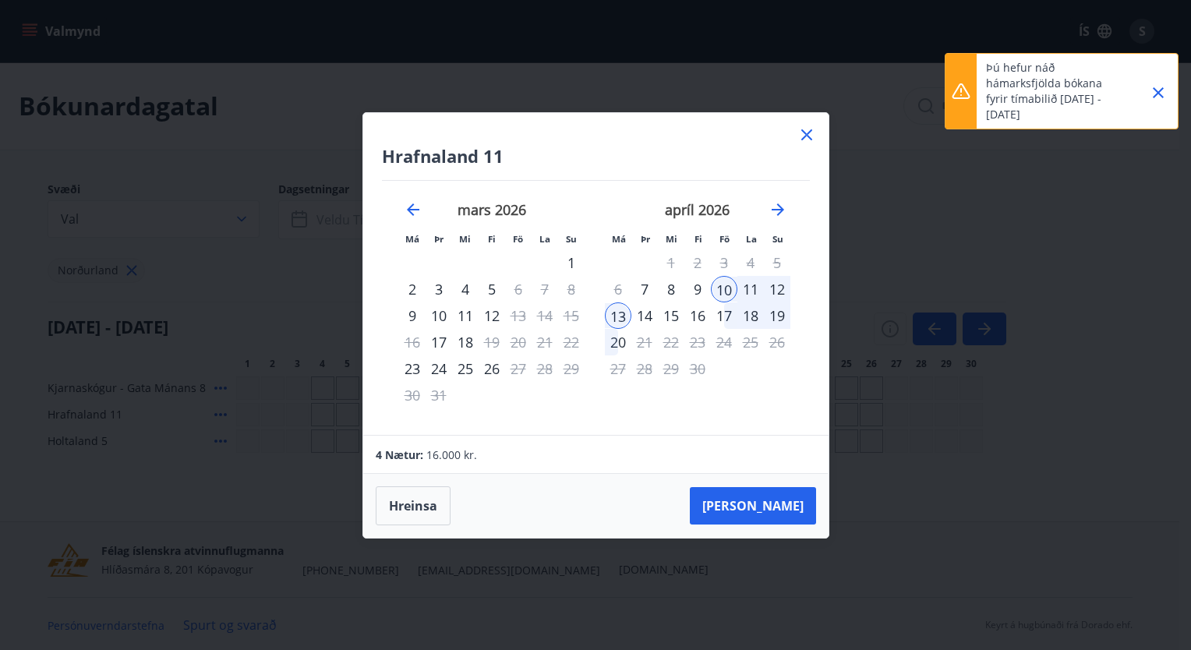
click at [1162, 93] on icon "Close" at bounding box center [1157, 92] width 19 height 19
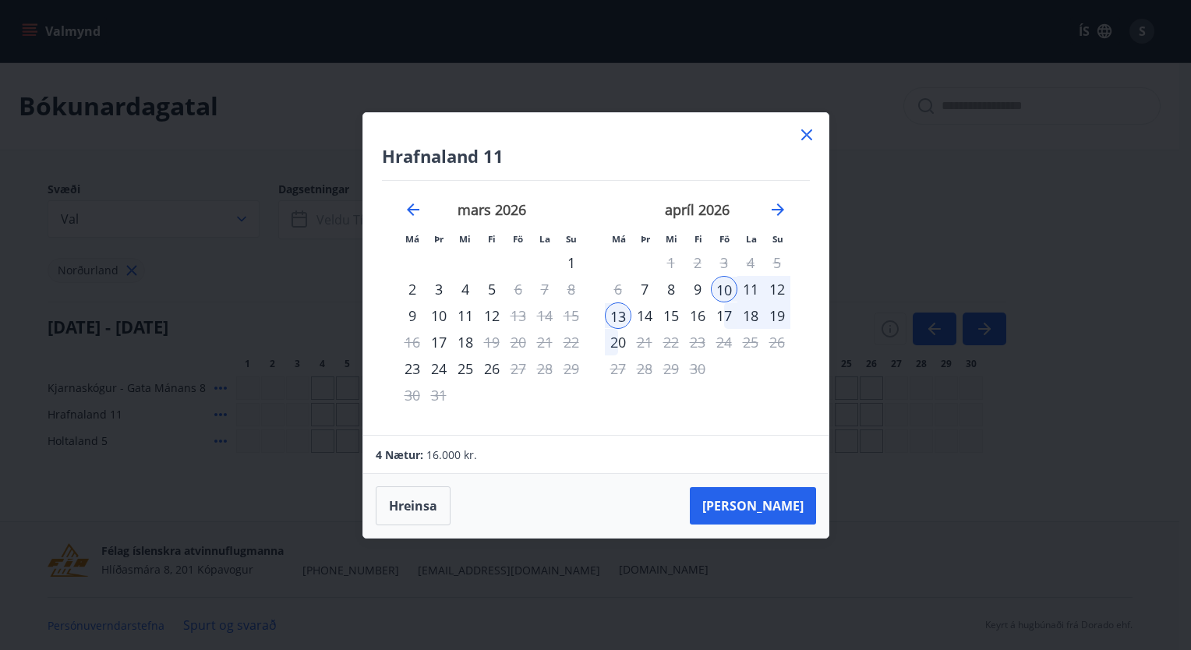
click at [818, 132] on div "Hrafnaland 11 Má Þr Mi Fi Fö La Su Má Þr Mi Fi Fö La Su febrúar 2026 1 2 3 4 5 …" at bounding box center [595, 274] width 465 height 322
click at [805, 138] on icon at bounding box center [806, 134] width 19 height 19
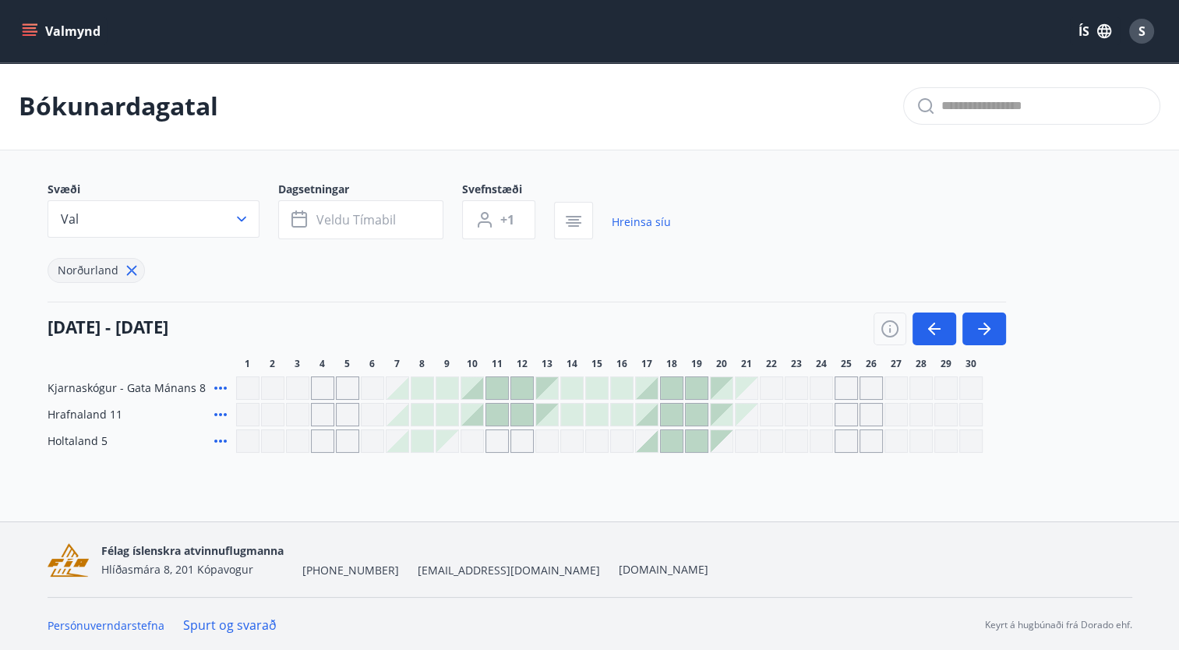
click at [1143, 25] on span "S" at bounding box center [1141, 31] width 7 height 17
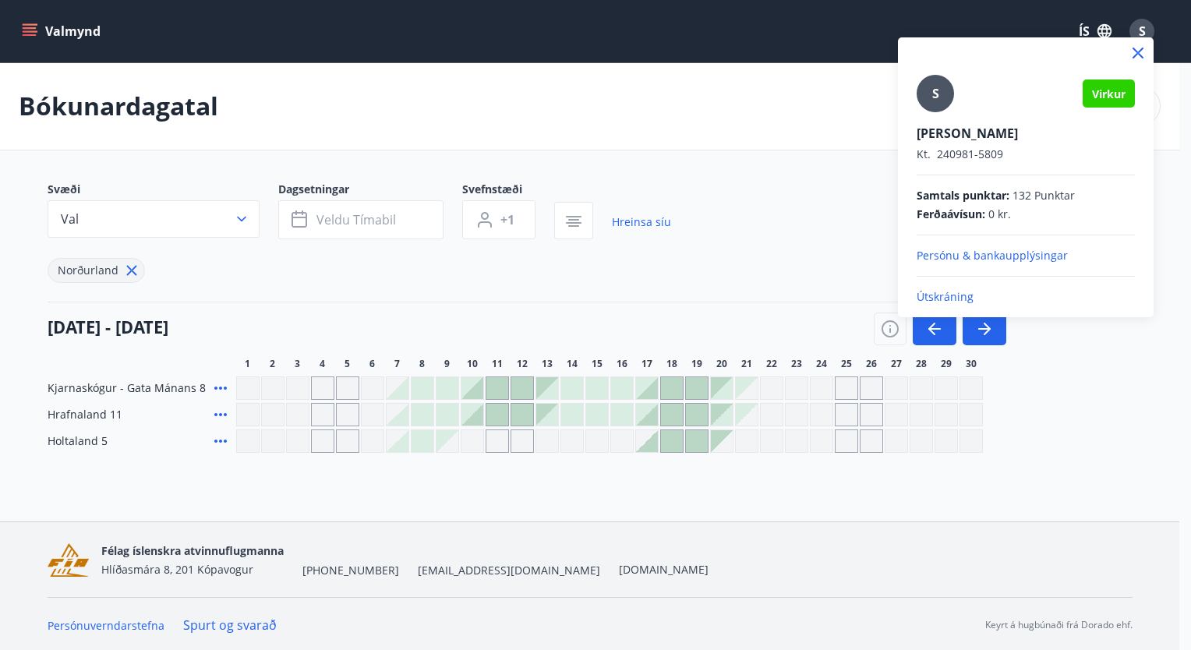
click at [690, 192] on div at bounding box center [595, 325] width 1191 height 650
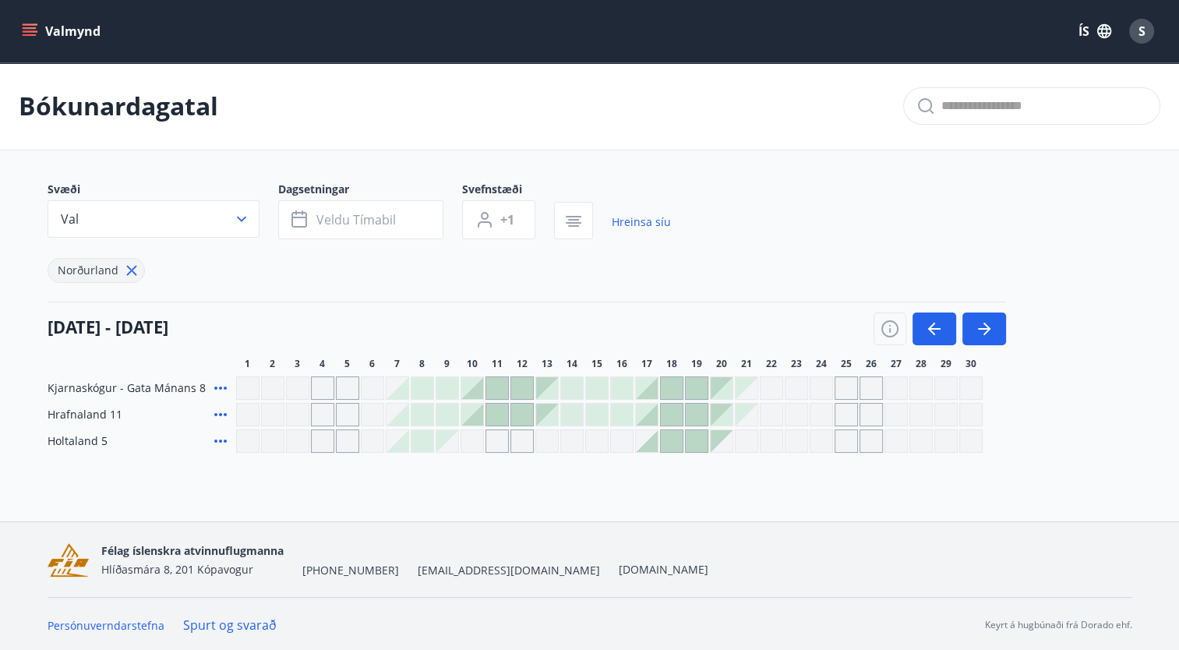
scroll to position [2, 0]
click at [642, 223] on link "Hreinsa síu" at bounding box center [641, 220] width 59 height 34
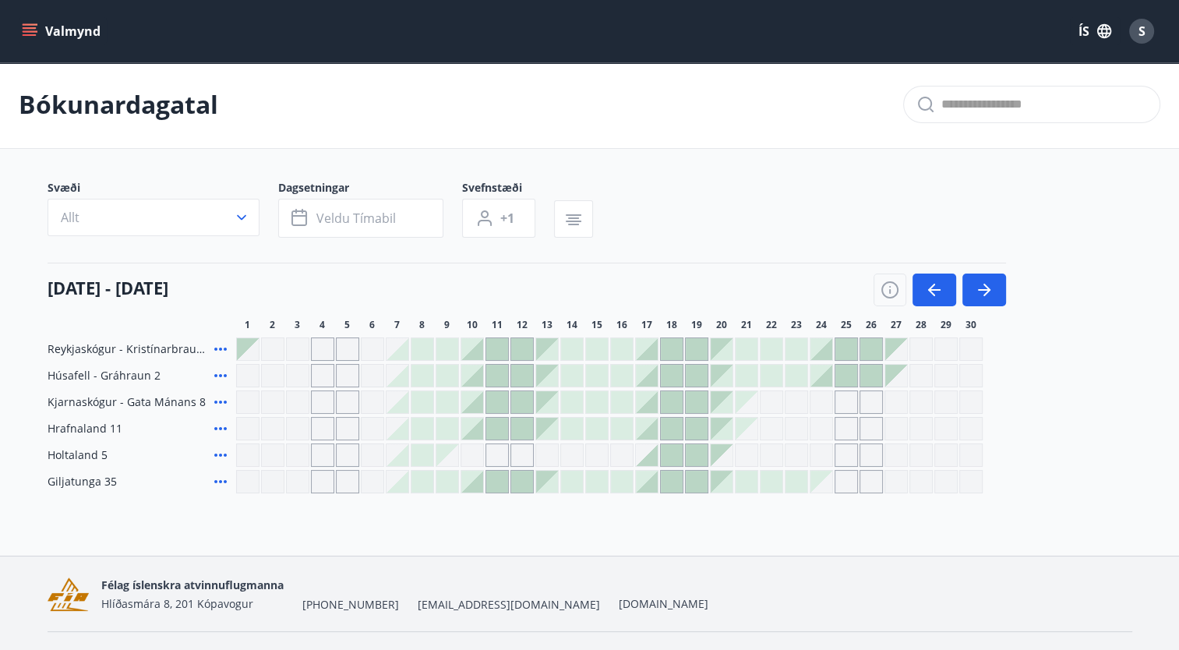
click at [476, 430] on div at bounding box center [472, 429] width 22 height 22
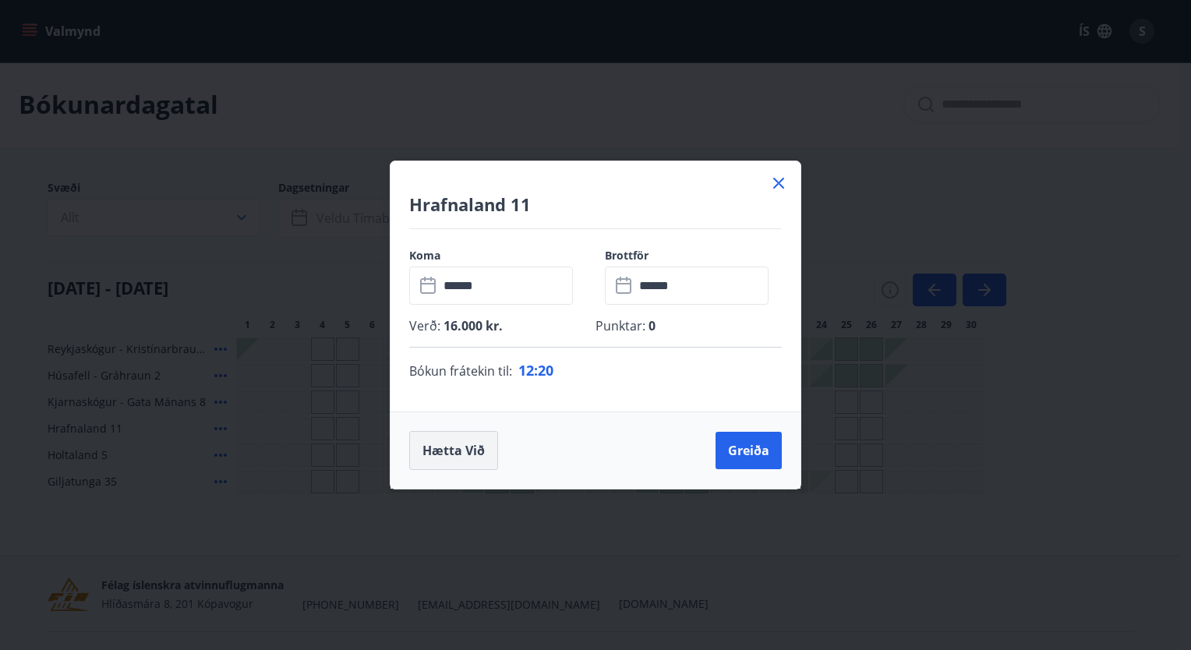
click at [453, 449] on button "Hætta við" at bounding box center [453, 450] width 89 height 39
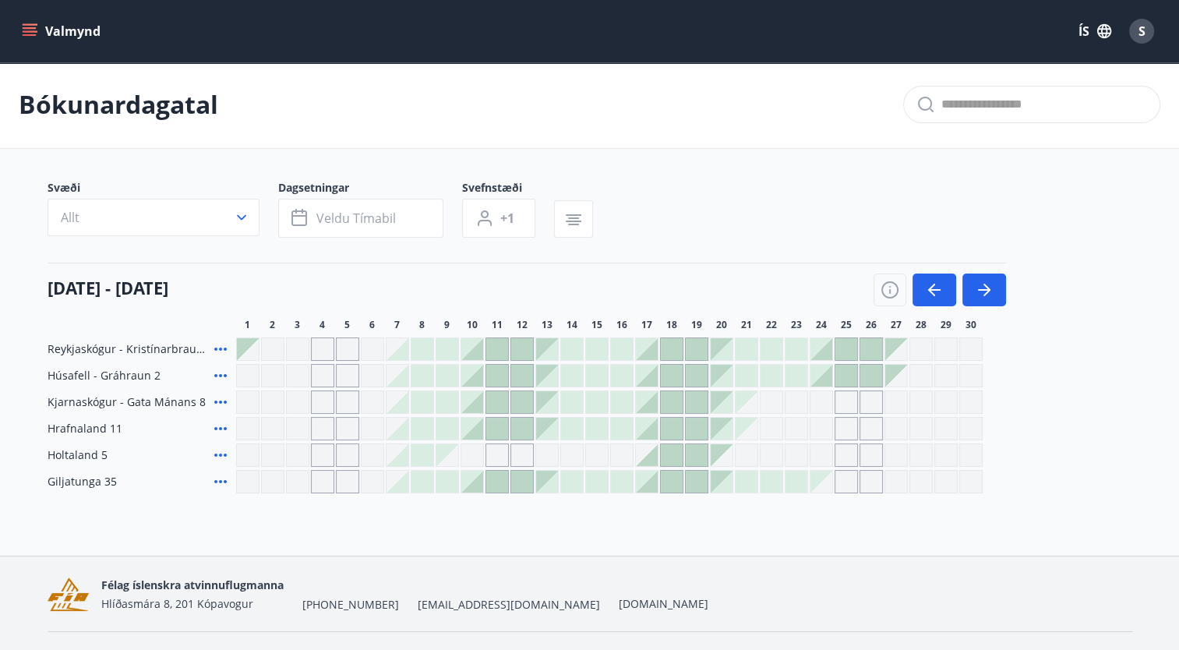
click at [475, 432] on div at bounding box center [472, 429] width 22 height 22
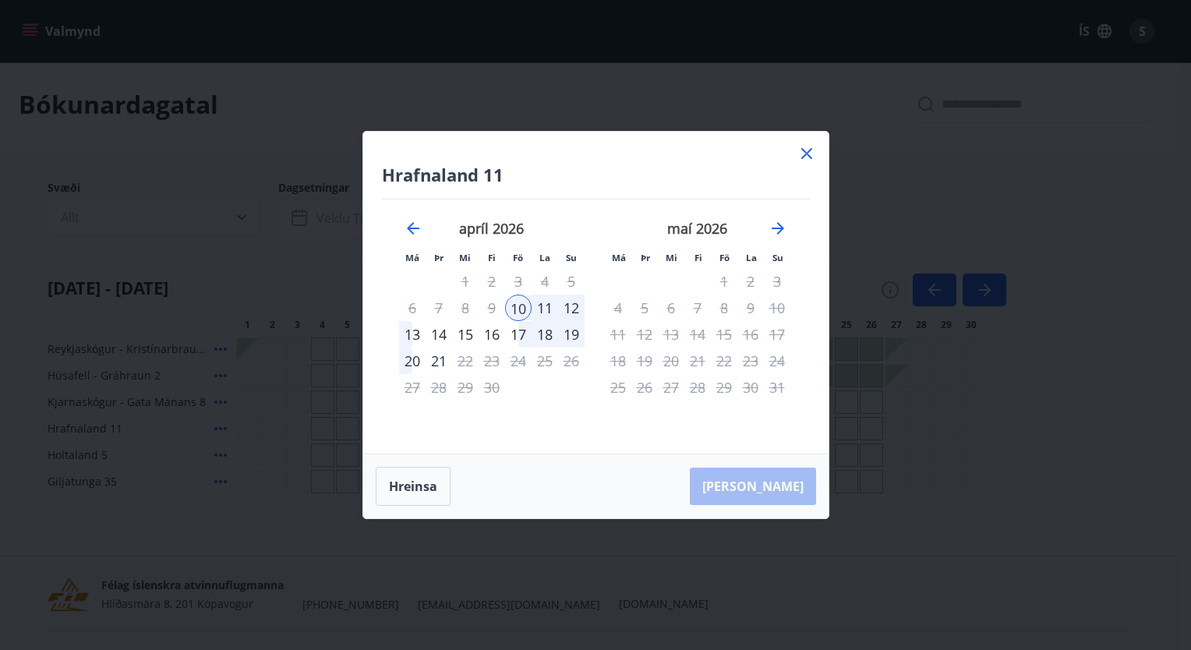
click at [414, 337] on div "13" at bounding box center [412, 334] width 26 height 26
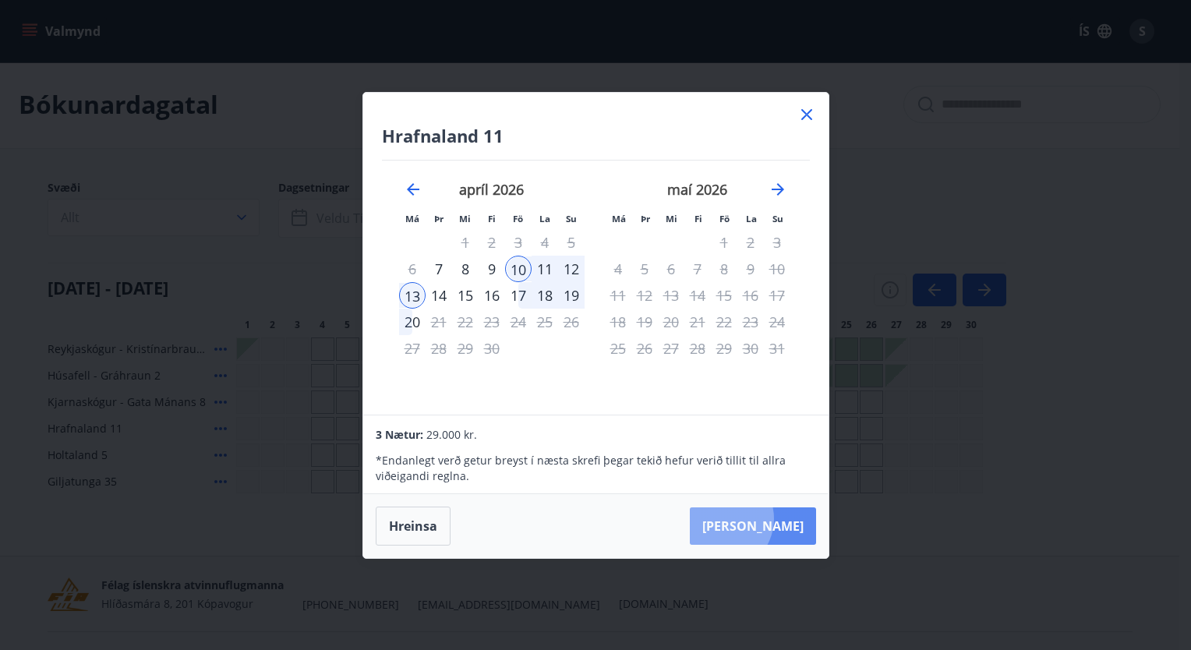
click at [768, 519] on button "Taka Frá" at bounding box center [753, 525] width 126 height 37
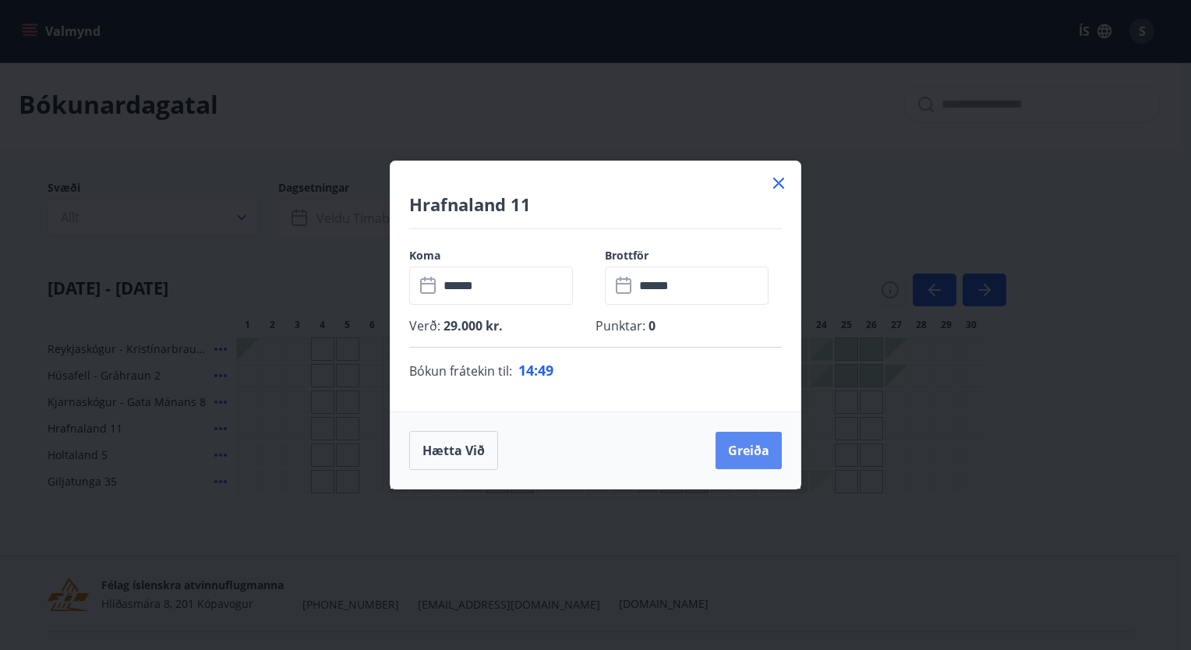
click at [732, 450] on button "Greiða" at bounding box center [748, 450] width 66 height 37
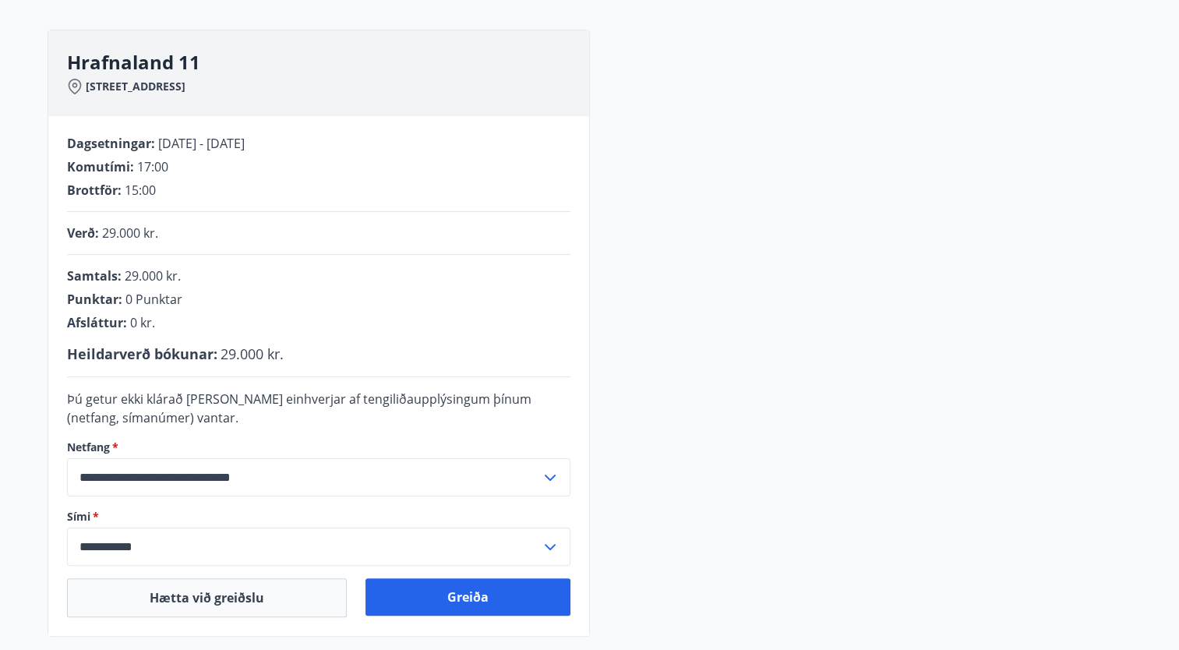
scroll to position [310, 0]
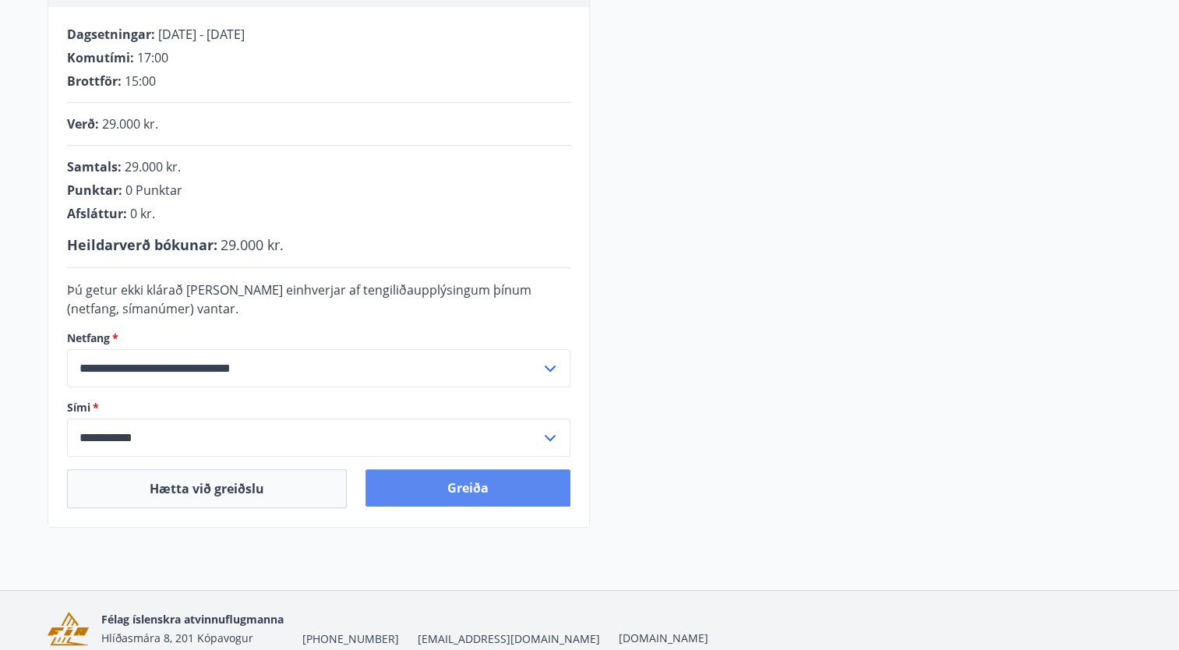
click at [489, 486] on button "Greiða" at bounding box center [467, 487] width 205 height 37
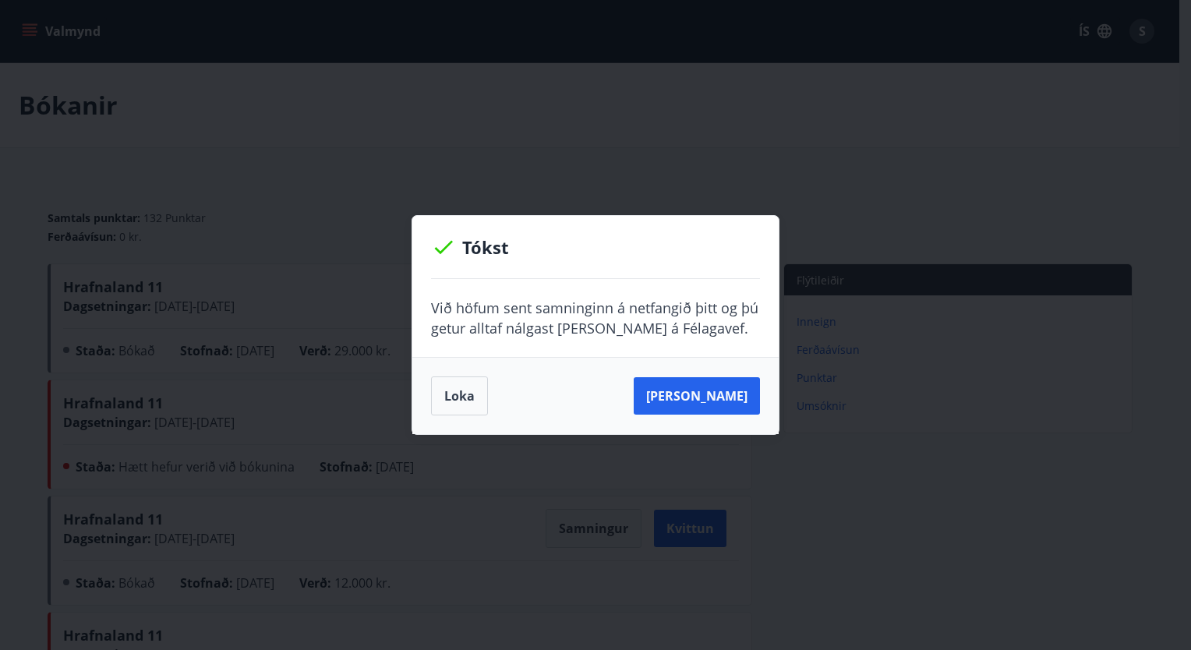
click at [450, 422] on div "[PERSON_NAME]" at bounding box center [595, 395] width 366 height 77
click at [459, 404] on button "Loka" at bounding box center [459, 395] width 57 height 39
